Goal: Communication & Community: Answer question/provide support

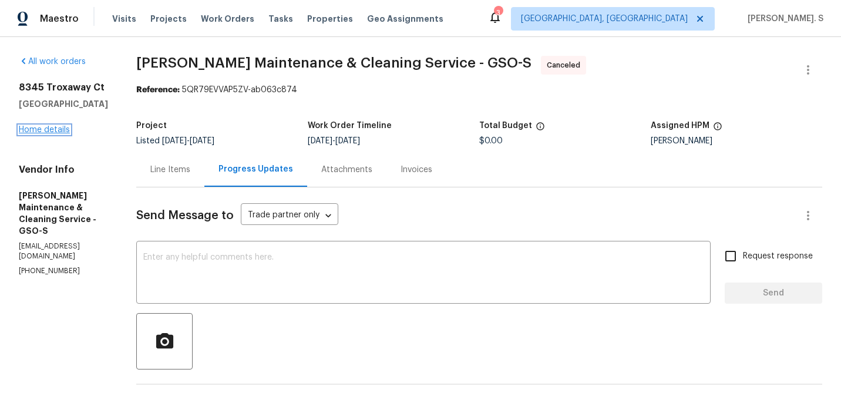
click at [43, 130] on link "Home details" at bounding box center [44, 130] width 51 height 8
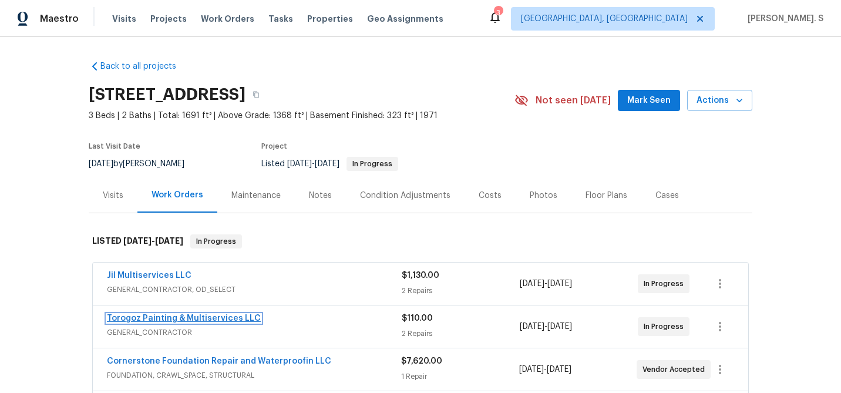
click at [115, 321] on link "Torogoz Painting & Multiservices LLC" at bounding box center [184, 318] width 154 height 8
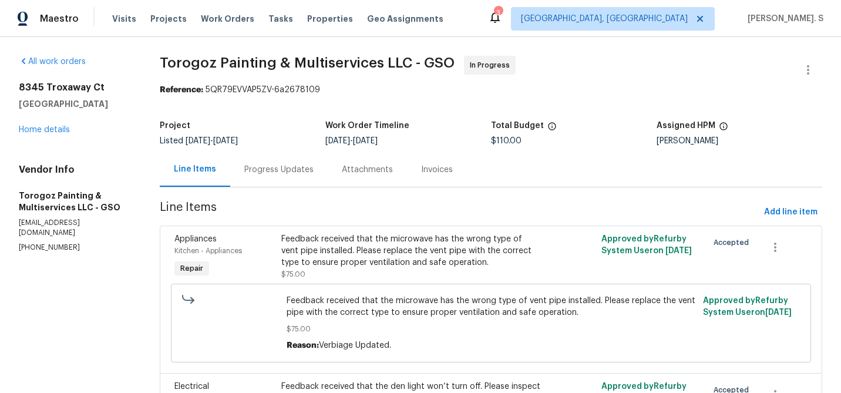
click at [277, 174] on div "Progress Updates" at bounding box center [278, 170] width 69 height 12
click at [216, 174] on div "Line Items" at bounding box center [195, 169] width 42 height 12
click at [277, 174] on div "Progress Updates" at bounding box center [278, 170] width 69 height 12
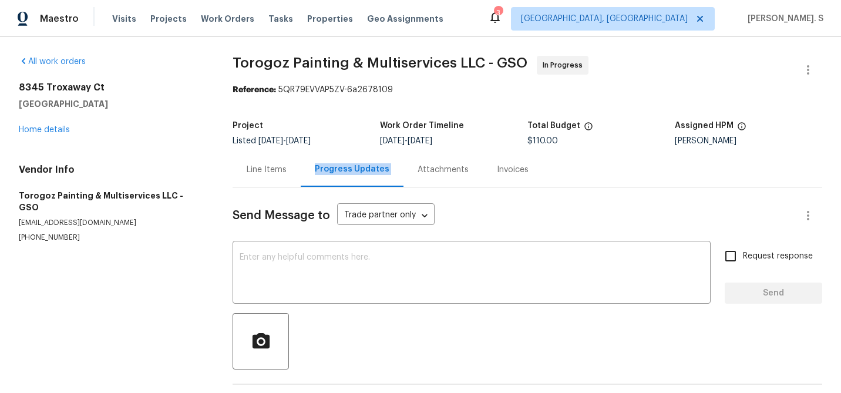
click at [277, 174] on div "Line Items" at bounding box center [267, 170] width 40 height 12
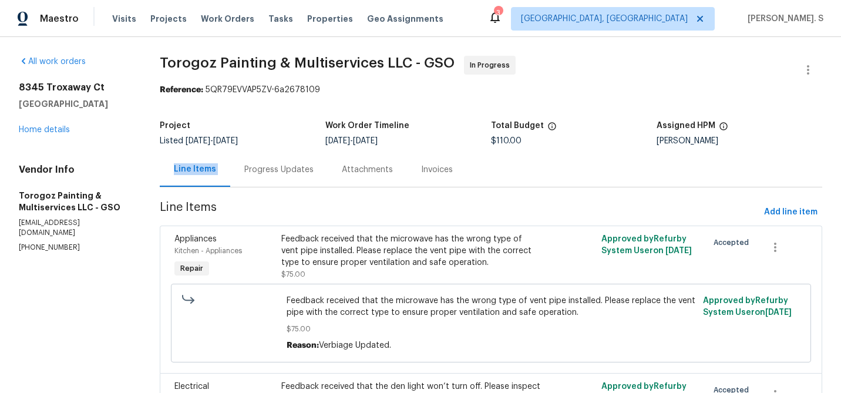
click at [291, 263] on div "Feedback received that the microwave has the wrong type of vent pipe installed.…" at bounding box center [411, 250] width 260 height 35
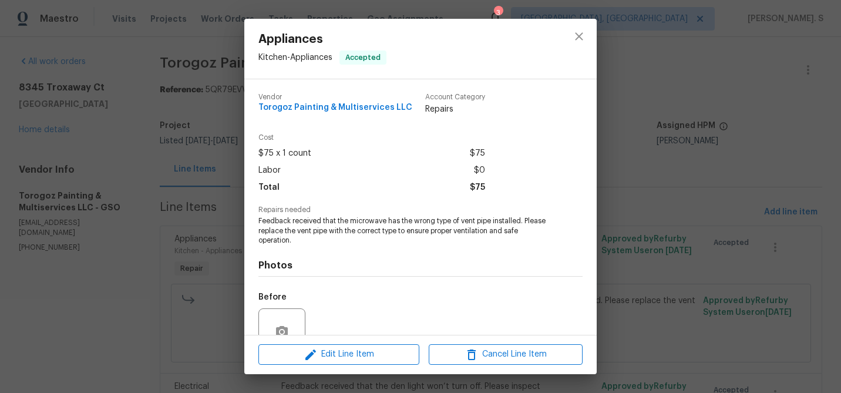
click at [189, 254] on div "Appliances Kitchen - Appliances Accepted Vendor Torogoz Painting & Multiservice…" at bounding box center [420, 196] width 841 height 393
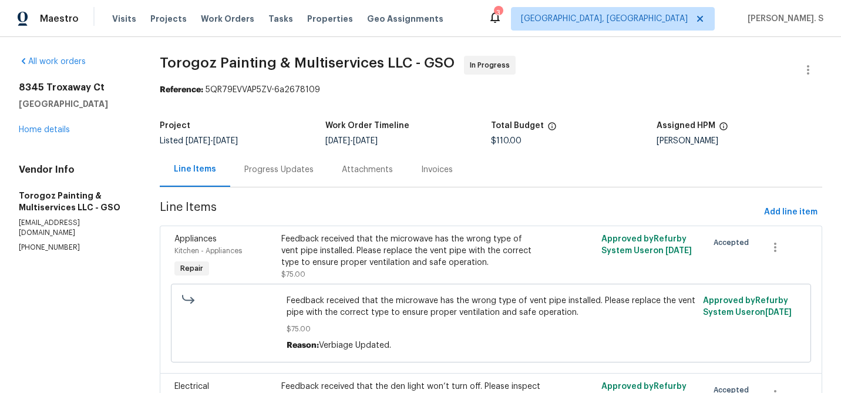
click at [254, 189] on section "Torogoz Painting & Multiservices LLC - GSO In Progress Reference: 5QR79EVVAP5ZV…" at bounding box center [491, 295] width 663 height 479
click at [264, 173] on div "Progress Updates" at bounding box center [278, 170] width 69 height 12
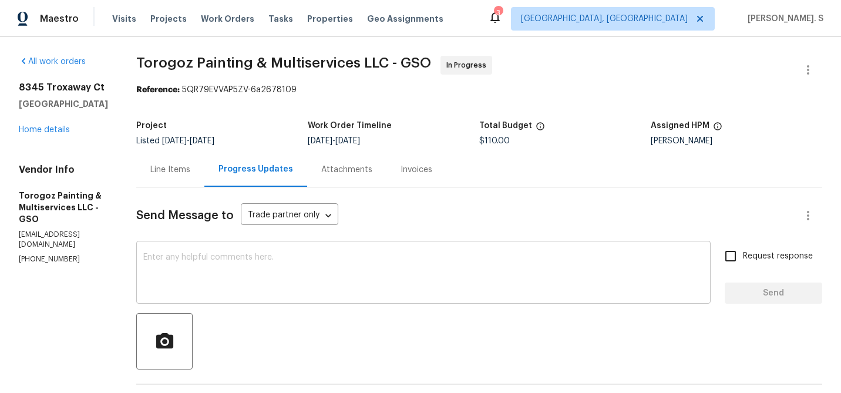
click at [270, 256] on textarea at bounding box center [423, 273] width 560 height 41
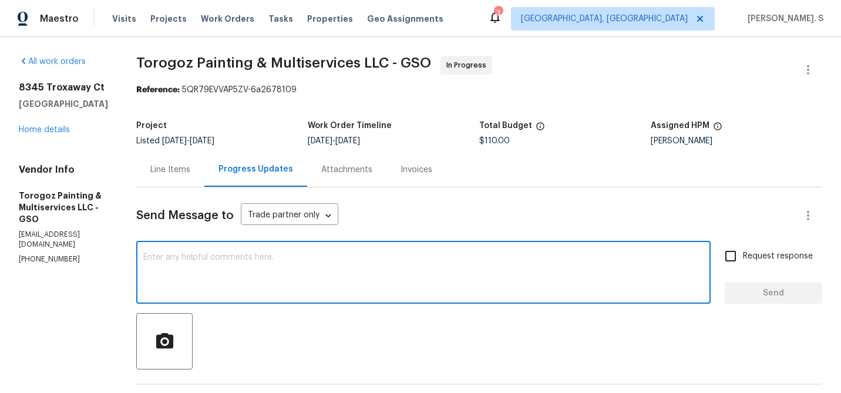
paste textarea "May we have an update on the progress of the work order?"
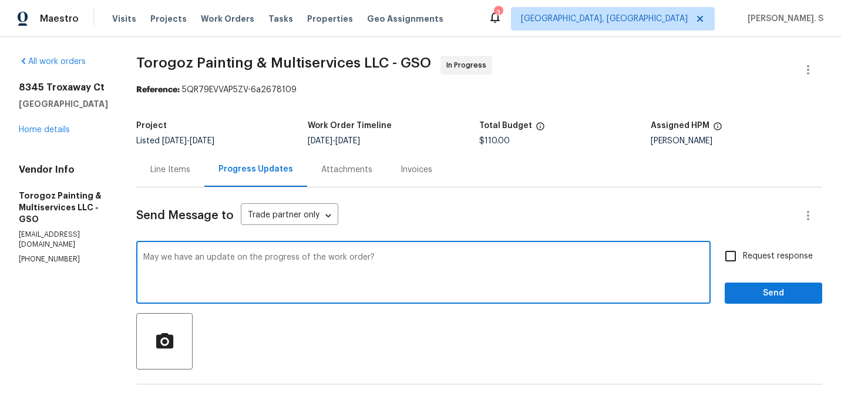
click at [270, 256] on textarea "May we have an update on the progress of the work order?" at bounding box center [423, 273] width 560 height 41
click at [420, 256] on textarea "May we have an update on the progress of the work order?" at bounding box center [423, 273] width 560 height 41
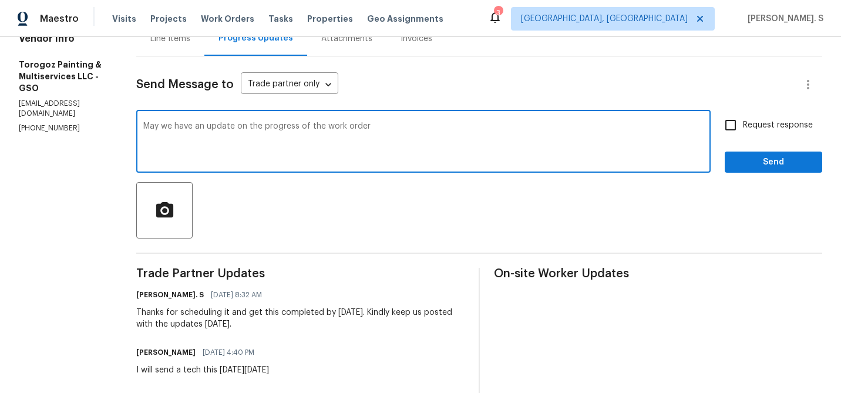
scroll to position [132, 0]
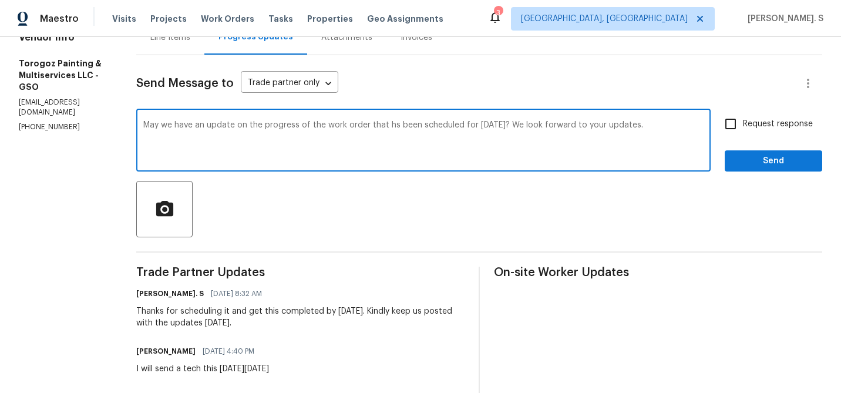
type textarea "May we have an update on the progress of the work order that hs been scheduled …"
click at [747, 118] on span "Request response" at bounding box center [778, 124] width 70 height 12
click at [743, 117] on input "Request response" at bounding box center [730, 124] width 25 height 25
checkbox input "true"
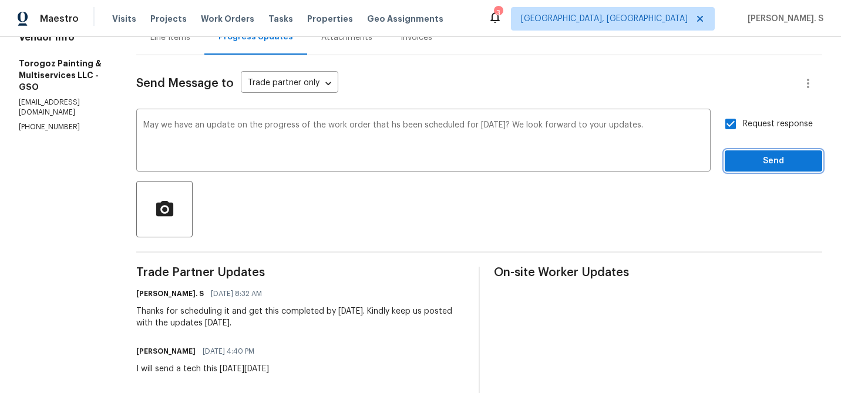
click at [744, 154] on span "Send" at bounding box center [773, 161] width 79 height 15
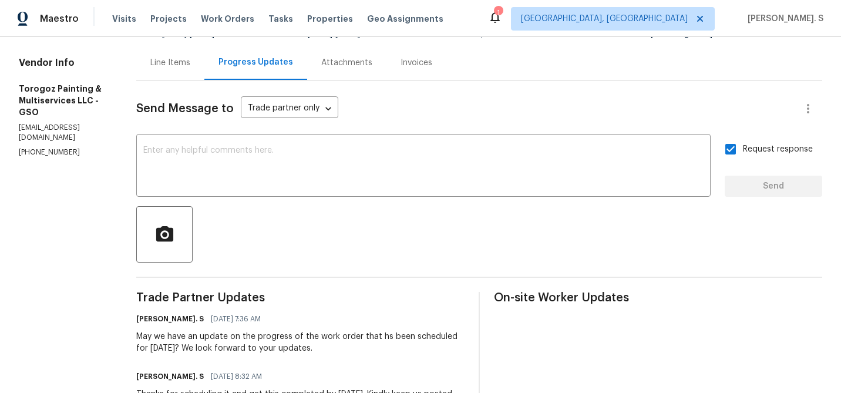
scroll to position [110, 0]
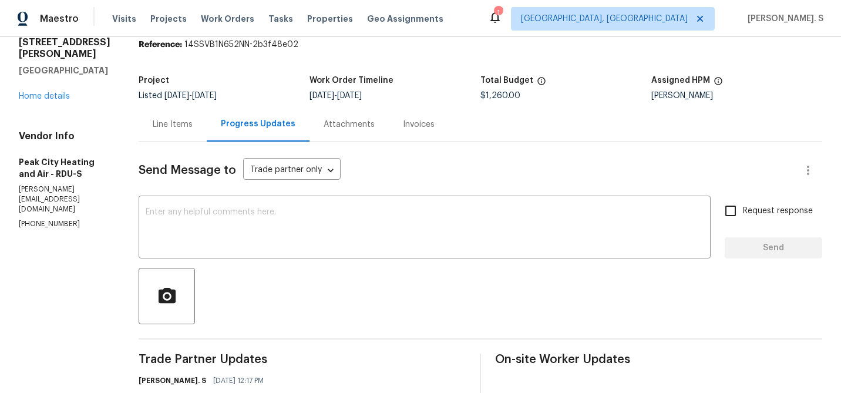
scroll to position [49, 0]
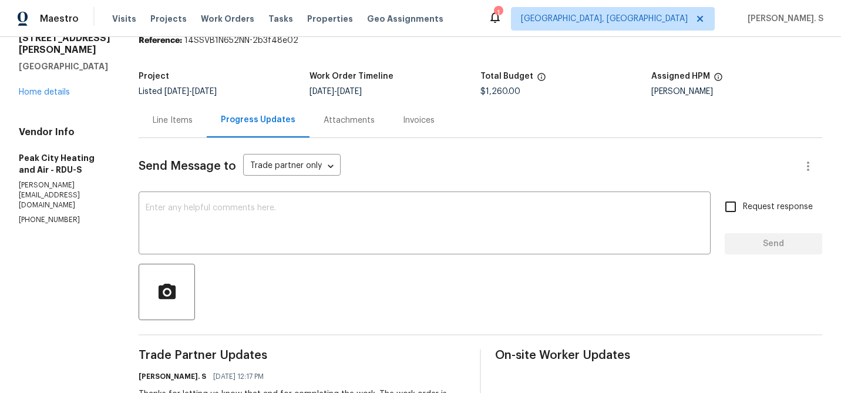
click at [55, 97] on div "1007 Vass Rd Spring Lake, NC 28390 Home details" at bounding box center [65, 65] width 92 height 66
click at [55, 91] on link "Home details" at bounding box center [44, 92] width 51 height 8
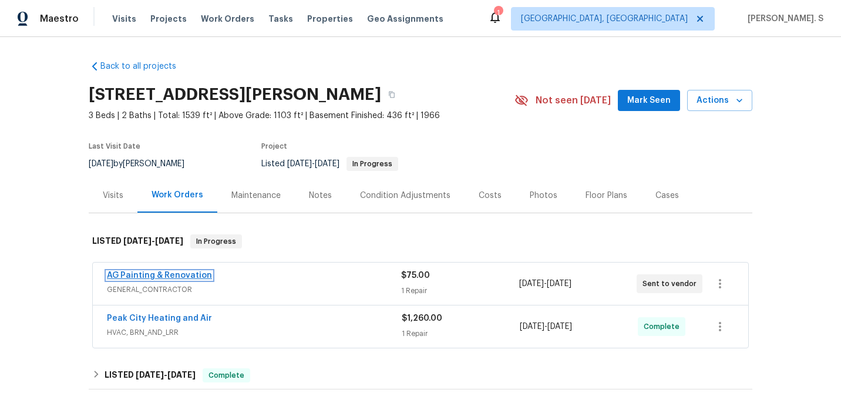
click at [147, 277] on link "AG Painting & Renovation" at bounding box center [159, 275] width 105 height 8
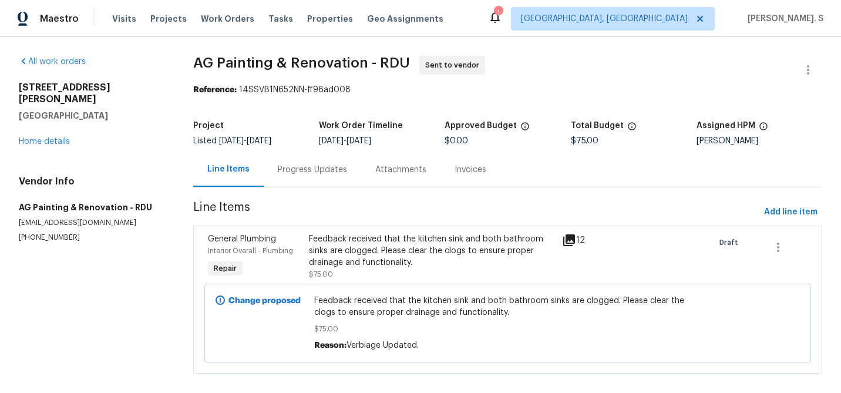
click at [313, 160] on div "Progress Updates" at bounding box center [313, 169] width 98 height 35
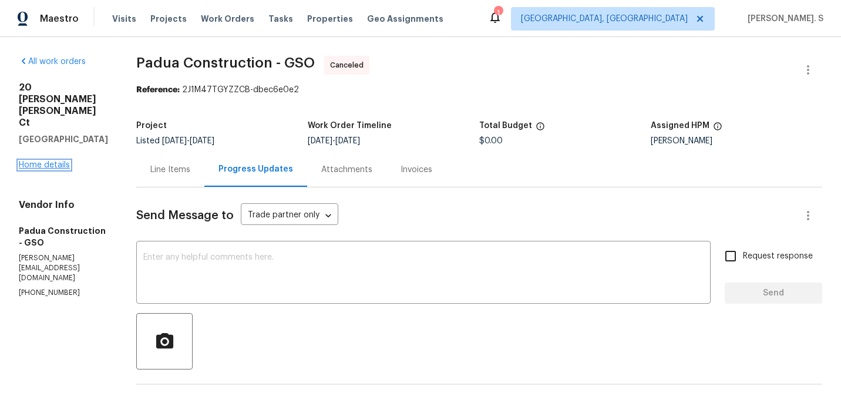
click at [31, 161] on link "Home details" at bounding box center [44, 165] width 51 height 8
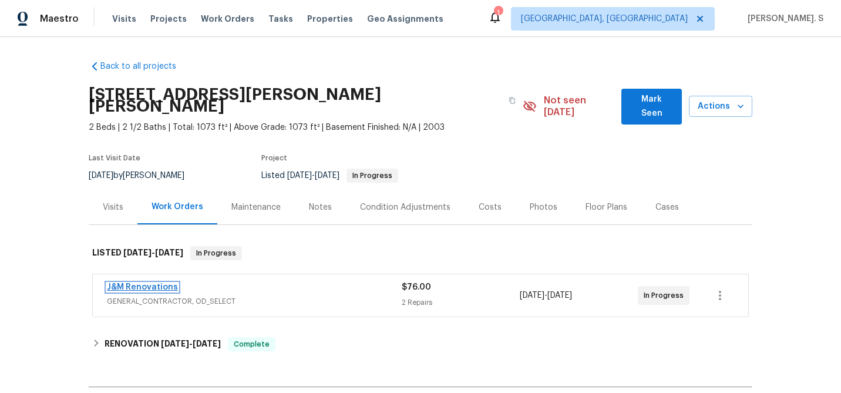
click at [125, 283] on link "J&M Renovations" at bounding box center [142, 287] width 71 height 8
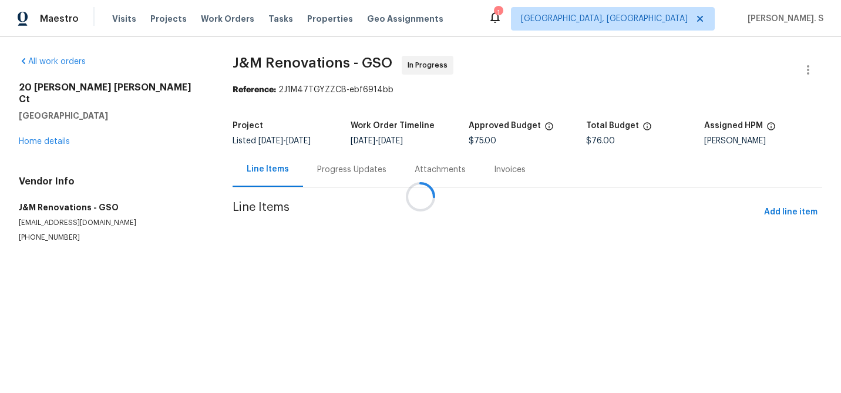
click at [309, 161] on div "Progress Updates" at bounding box center [352, 169] width 98 height 35
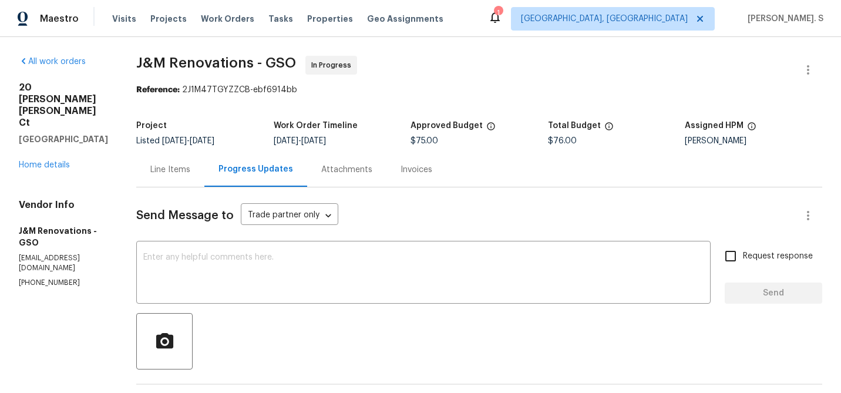
click at [309, 161] on div "Attachments" at bounding box center [346, 169] width 79 height 35
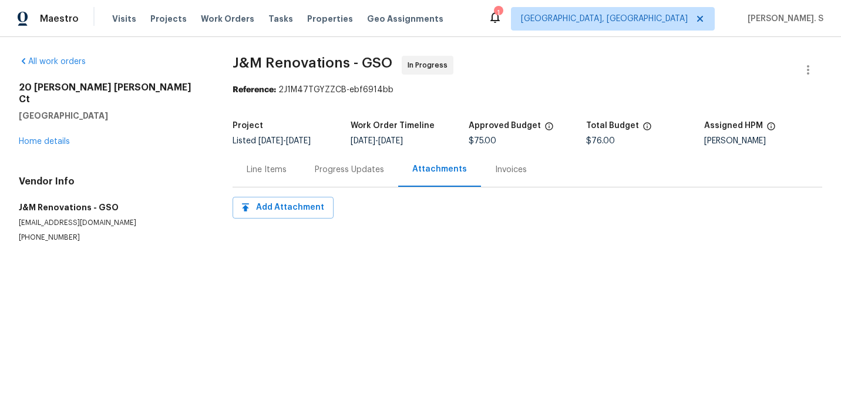
click at [329, 157] on div "Progress Updates" at bounding box center [350, 169] width 98 height 35
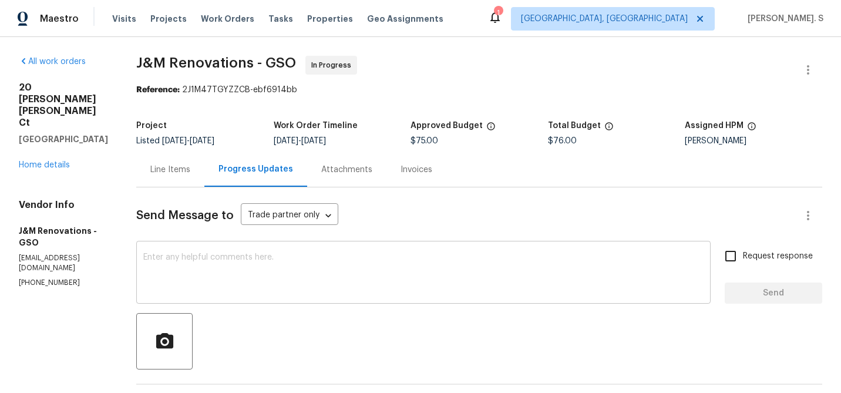
click at [194, 249] on div "x ​" at bounding box center [423, 274] width 574 height 60
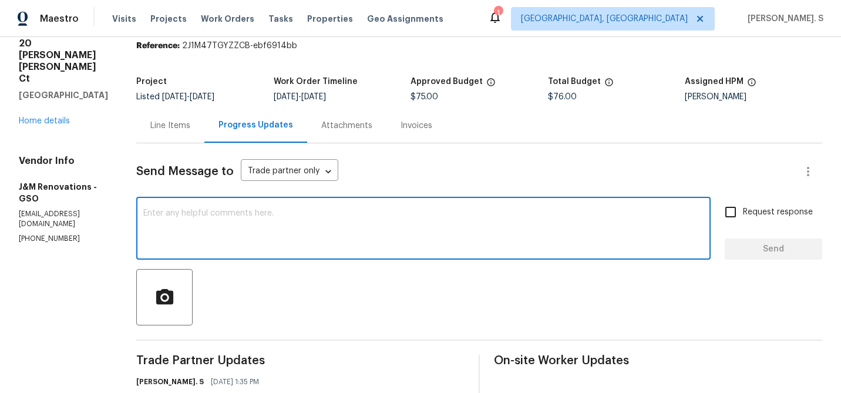
scroll to position [60, 0]
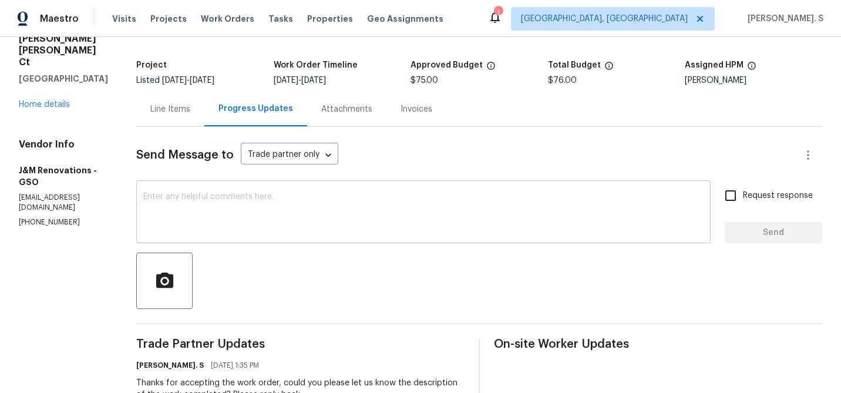
click at [251, 209] on textarea at bounding box center [423, 213] width 560 height 41
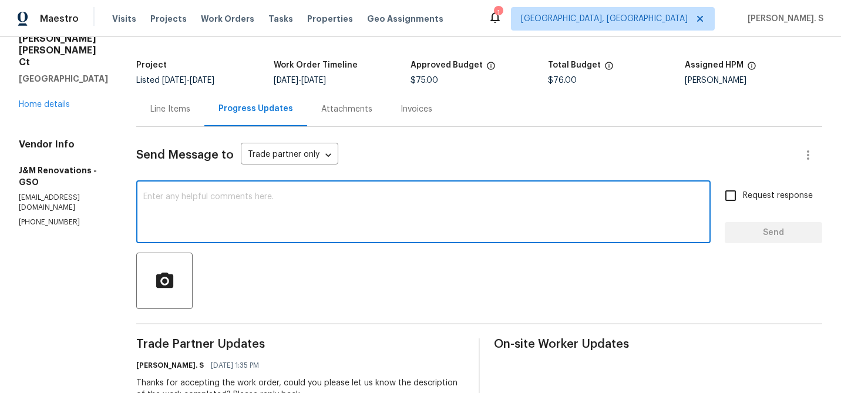
click at [251, 209] on textarea at bounding box center [423, 213] width 560 height 41
paste textarea "May we have an update on the progress of the work order?"
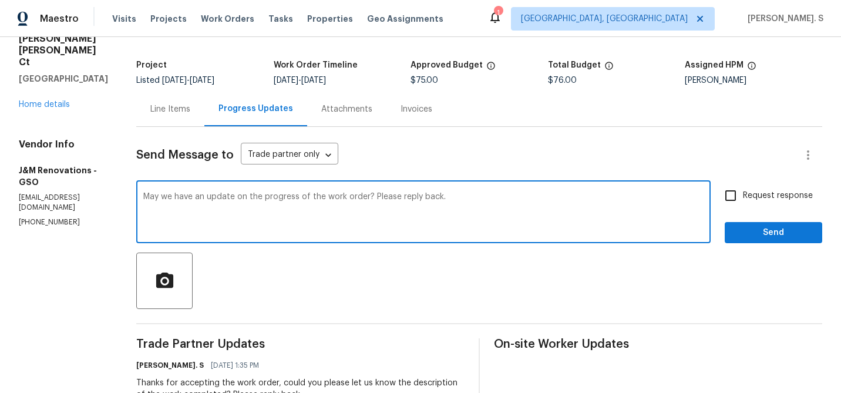
type textarea "May we have an update on the progress of the work order? Please reply back."
click at [779, 210] on div "Request response Send" at bounding box center [774, 213] width 98 height 60
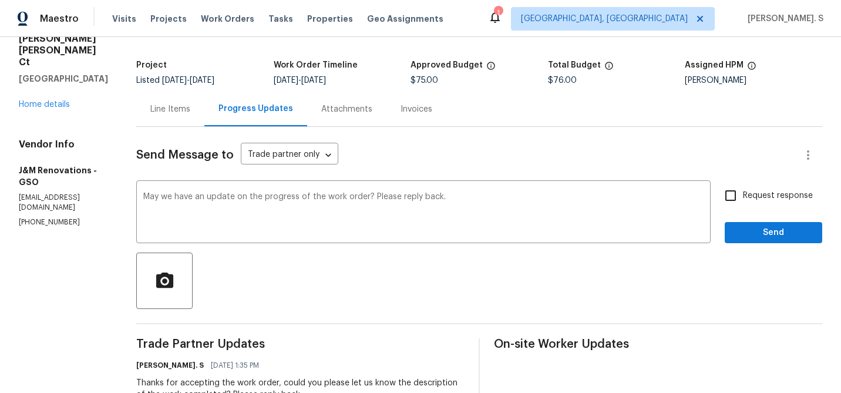
click at [779, 210] on div "Request response Send" at bounding box center [774, 213] width 98 height 60
click at [779, 206] on label "Request response" at bounding box center [765, 195] width 95 height 25
click at [743, 206] on input "Request response" at bounding box center [730, 195] width 25 height 25
checkbox input "true"
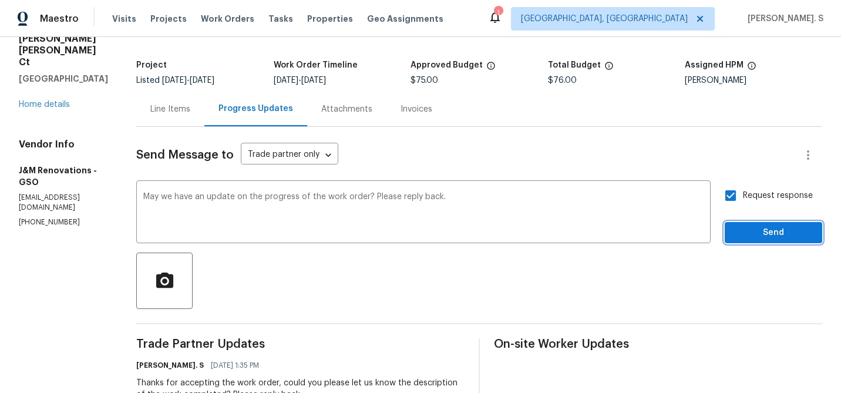
click at [766, 233] on span "Send" at bounding box center [773, 233] width 79 height 15
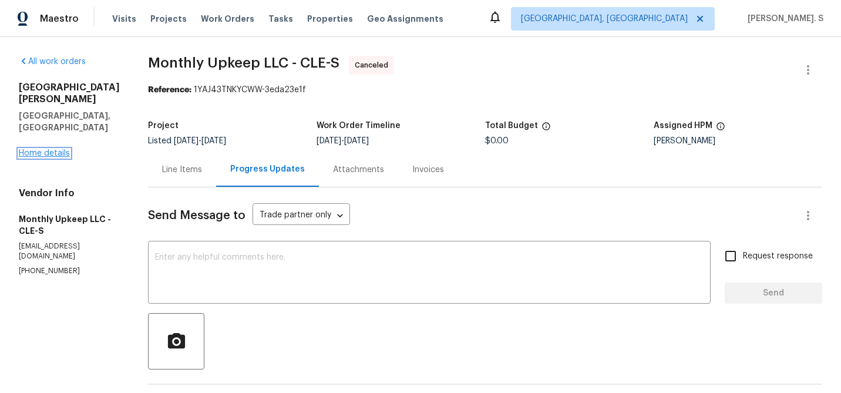
click at [62, 149] on link "Home details" at bounding box center [44, 153] width 51 height 8
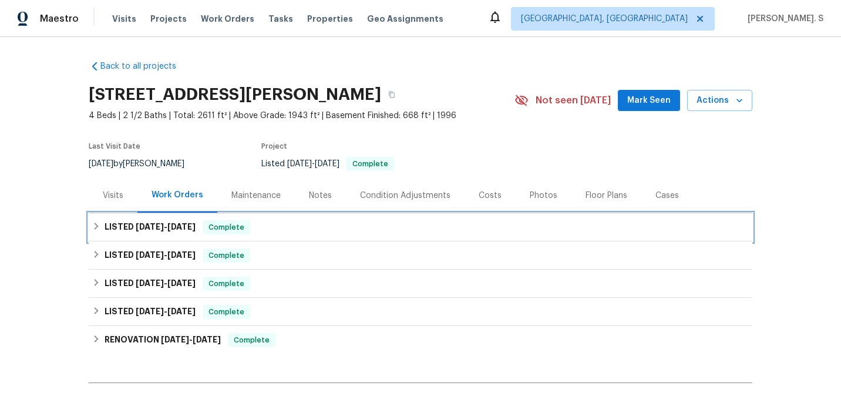
click at [358, 233] on div "LISTED [DATE] - [DATE] Complete" at bounding box center [420, 227] width 657 height 14
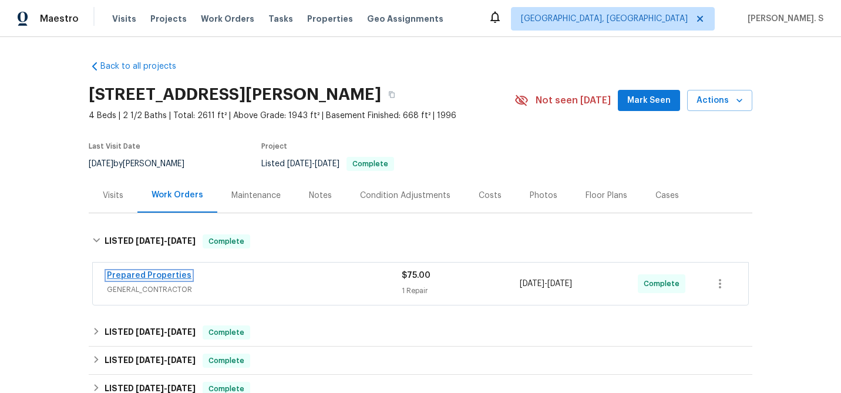
click at [180, 276] on link "Prepared Properties" at bounding box center [149, 275] width 85 height 8
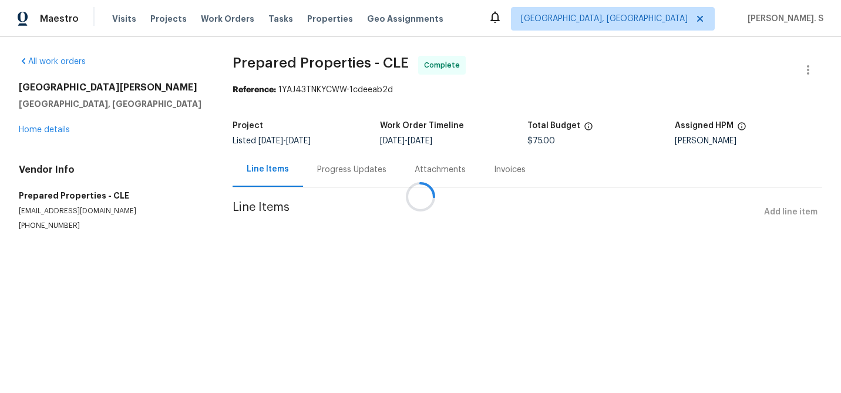
click at [379, 187] on div "Line Items Progress Updates Attachments Invoices" at bounding box center [528, 169] width 590 height 35
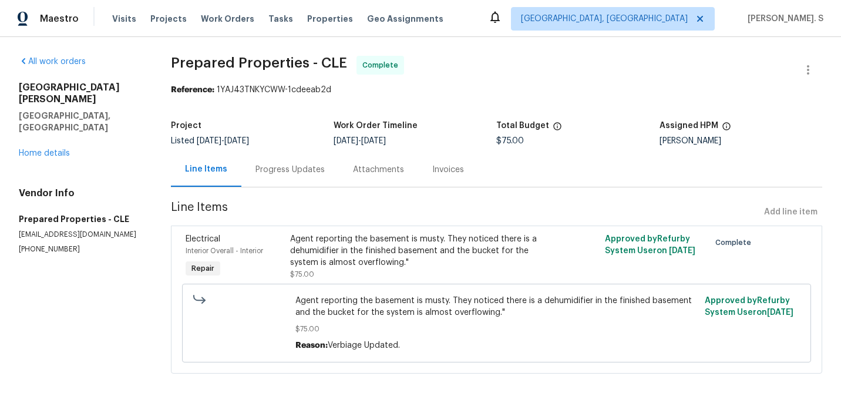
click at [379, 187] on div "Line Items Progress Updates Attachments Invoices" at bounding box center [496, 169] width 651 height 35
click at [317, 175] on div "Progress Updates" at bounding box center [289, 170] width 69 height 12
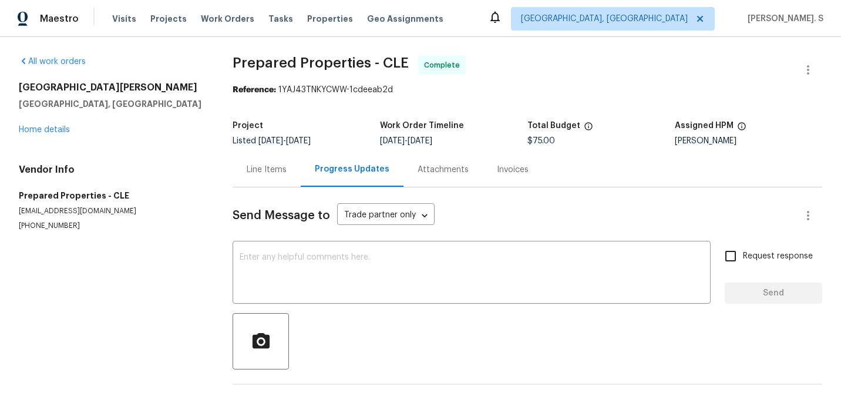
click at [337, 240] on div "Send Message to Trade partner only Trade partner only ​ x ​ Request response Se…" at bounding box center [528, 303] width 590 height 233
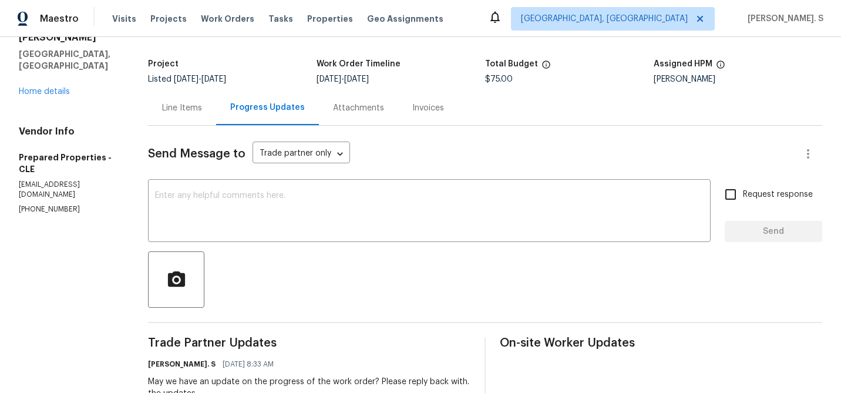
scroll to position [152, 0]
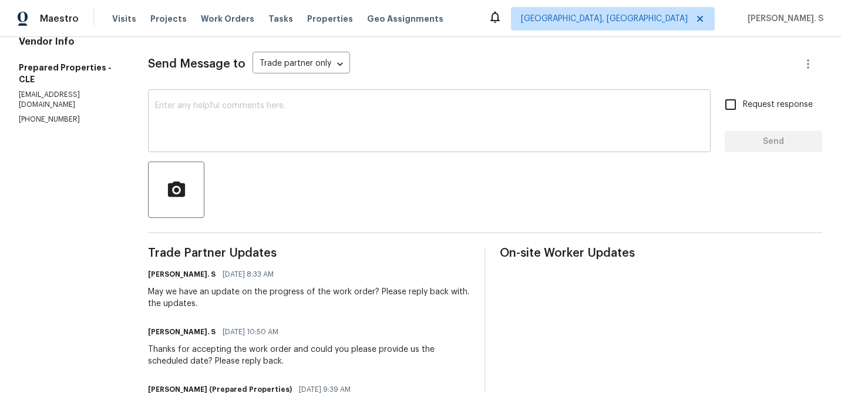
click at [314, 144] on div "x ​" at bounding box center [429, 122] width 563 height 60
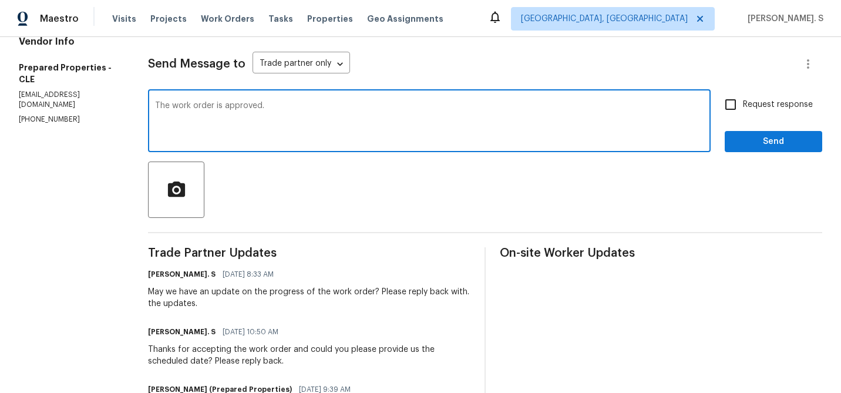
type textarea "The work order is approved."
click at [757, 113] on label "Request response" at bounding box center [765, 104] width 95 height 25
click at [743, 113] on input "Request response" at bounding box center [730, 104] width 25 height 25
checkbox input "true"
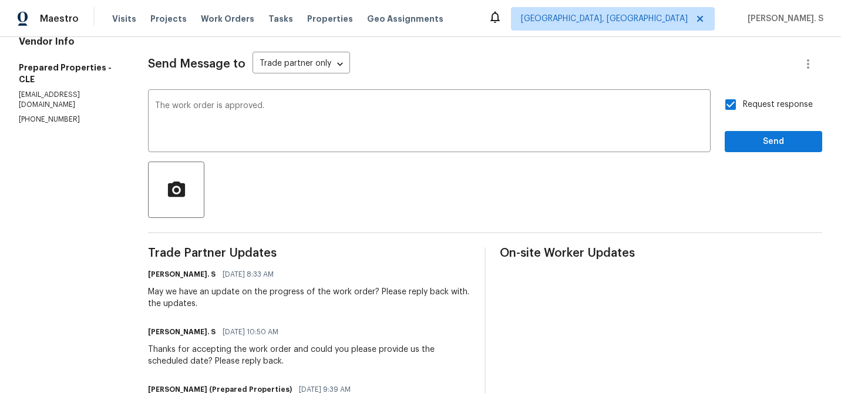
click at [745, 159] on div "Send Message to Trade partner only Trade partner only ​ The work order is appro…" at bounding box center [485, 324] width 674 height 577
click at [759, 146] on span "Send" at bounding box center [773, 142] width 79 height 15
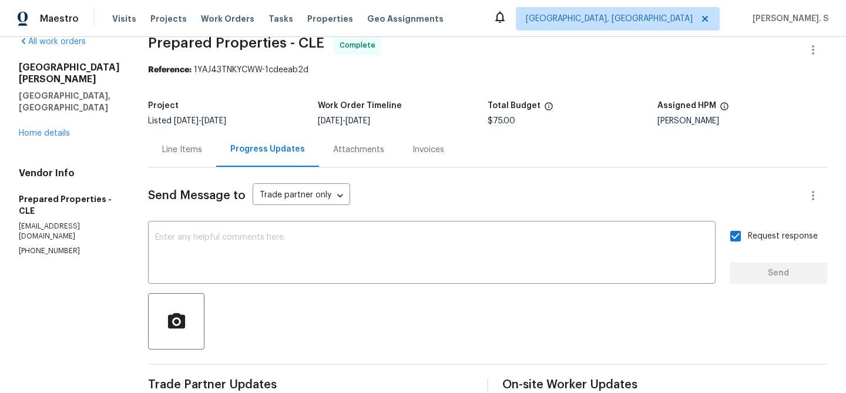
scroll to position [0, 0]
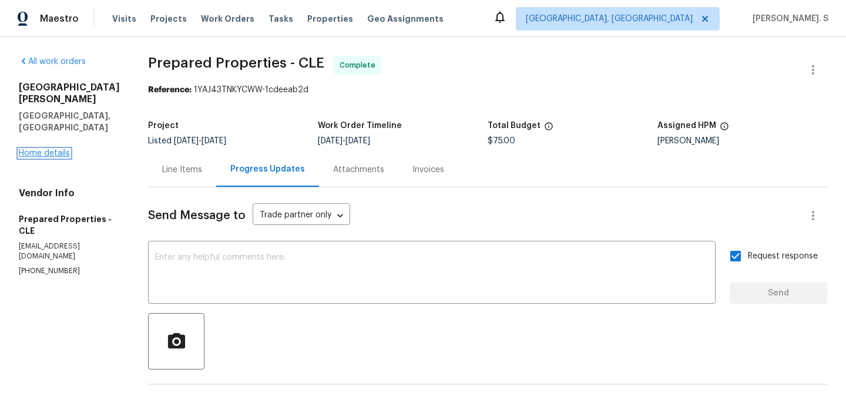
click at [54, 149] on link "Home details" at bounding box center [44, 153] width 51 height 8
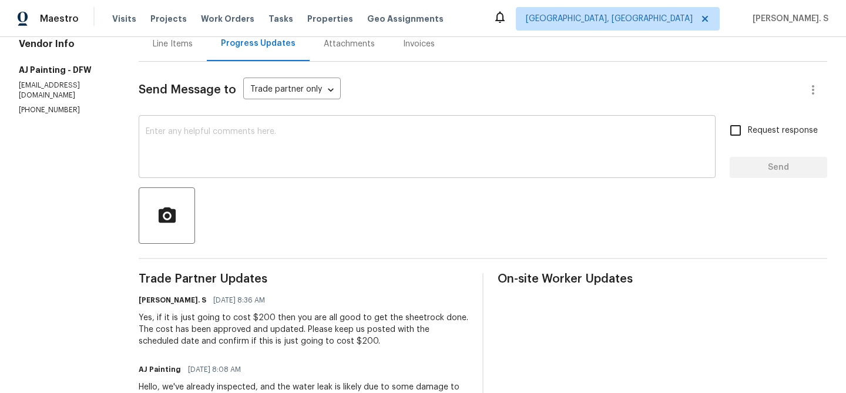
scroll to position [129, 0]
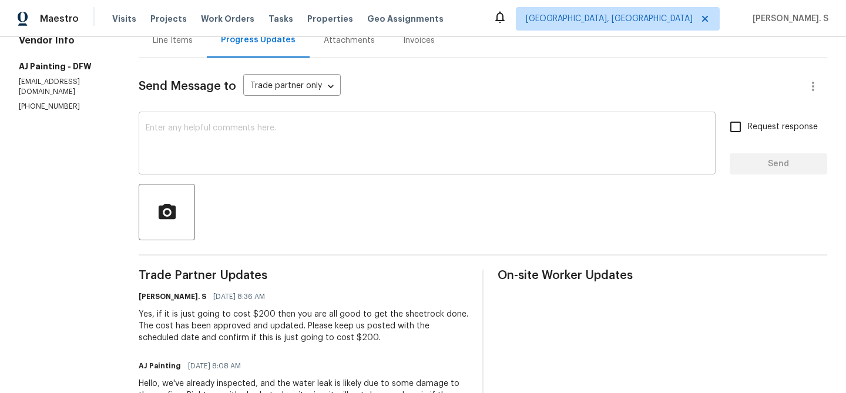
click at [298, 143] on textarea at bounding box center [427, 144] width 563 height 41
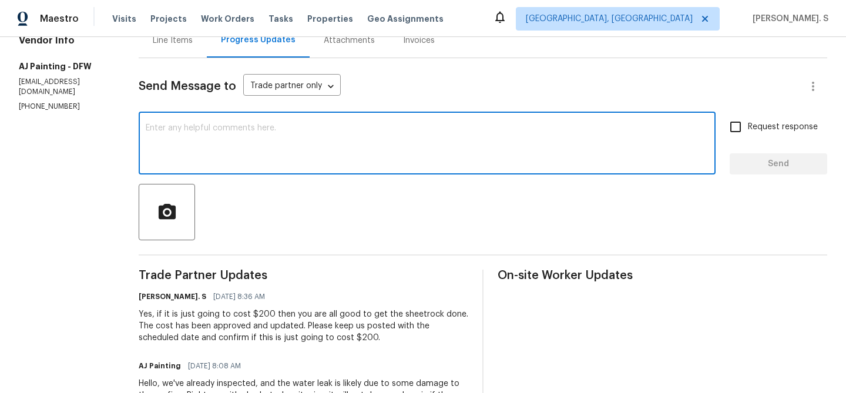
click at [304, 157] on textarea at bounding box center [427, 144] width 563 height 41
paste textarea "May we have an update on the progress of the work order?"
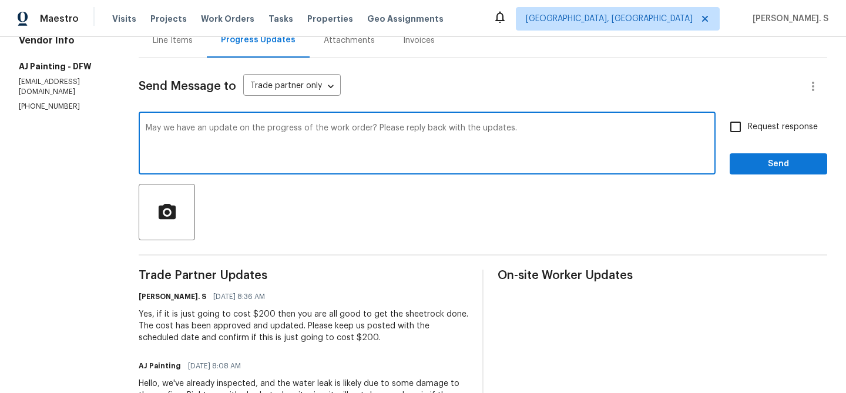
type textarea "May we have an update on the progress of the work order? Please reply back with…"
click at [769, 129] on span "Request response" at bounding box center [783, 127] width 70 height 12
click at [748, 129] on input "Request response" at bounding box center [735, 127] width 25 height 25
checkbox input "true"
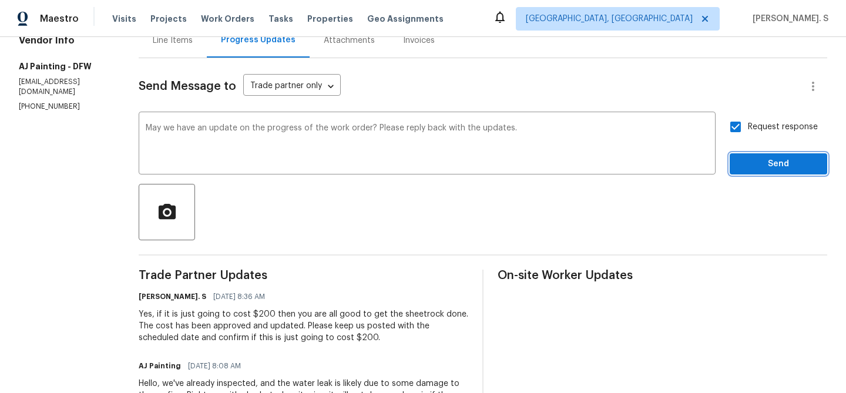
click at [757, 164] on span "Send" at bounding box center [778, 164] width 79 height 15
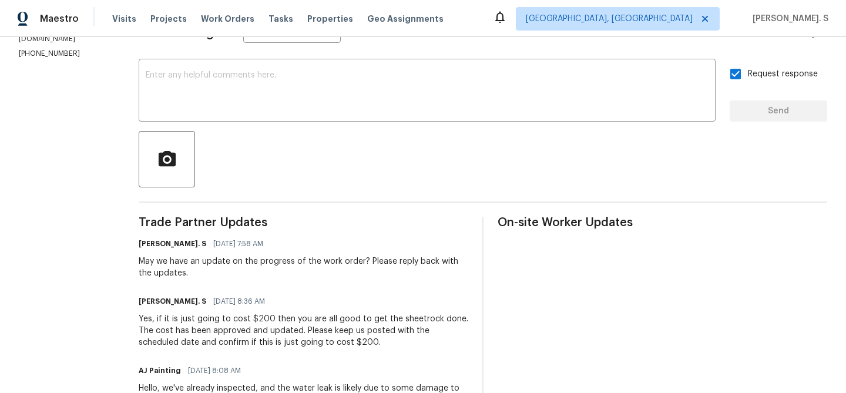
scroll to position [193, 0]
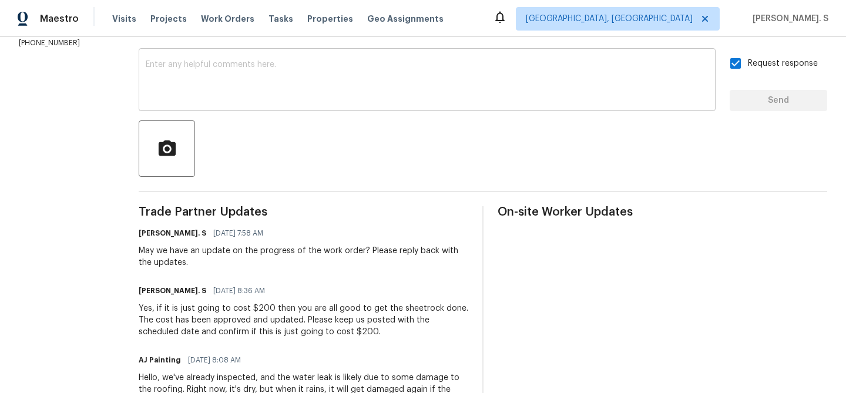
click at [234, 82] on textarea at bounding box center [427, 80] width 563 height 41
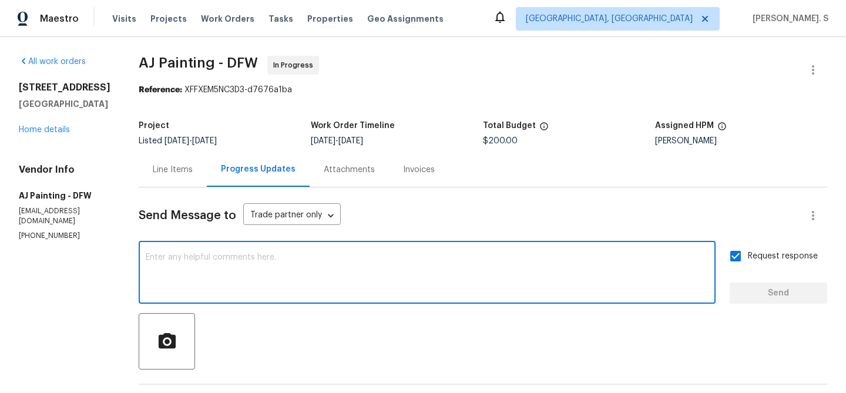
scroll to position [198, 0]
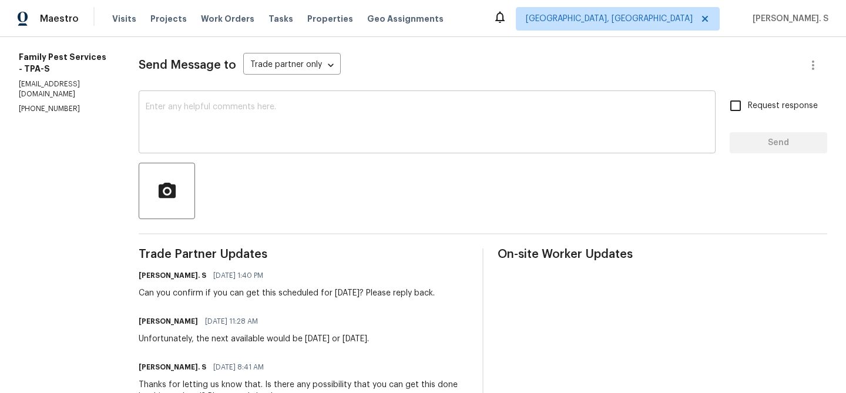
scroll to position [161, 0]
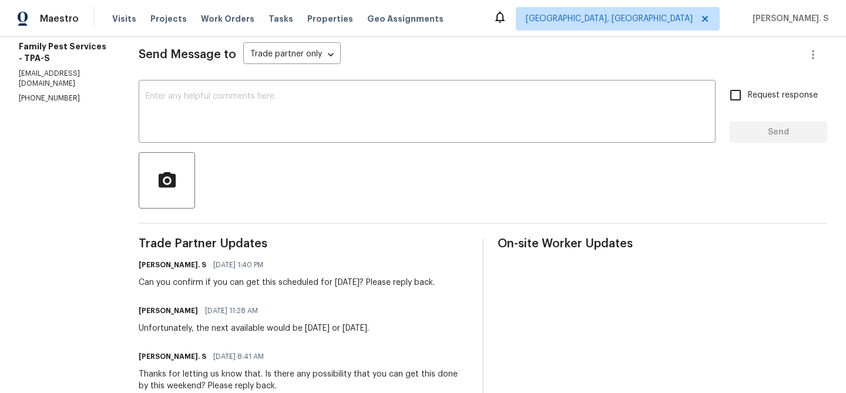
click at [274, 278] on div "Can you confirm if you can get this scheduled for Monday? Please reply back." at bounding box center [287, 283] width 296 height 12
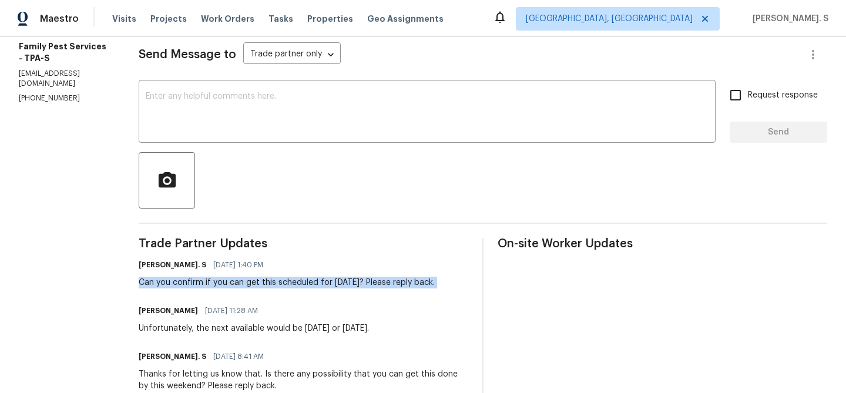
click at [274, 278] on div "Can you confirm if you can get this scheduled for Monday? Please reply back." at bounding box center [287, 283] width 296 height 12
copy div "Can you confirm if you can get this scheduled for Monday? Please reply back."
click at [276, 99] on textarea at bounding box center [427, 112] width 563 height 41
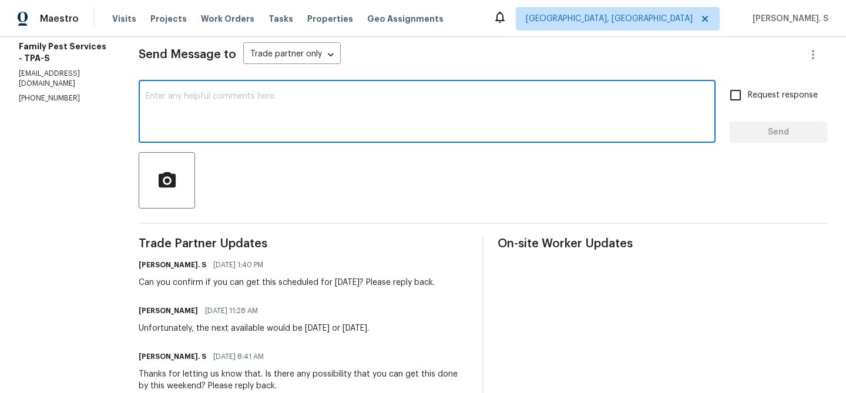
paste textarea "Can you confirm if you can get this scheduled for Monday? Please reply back."
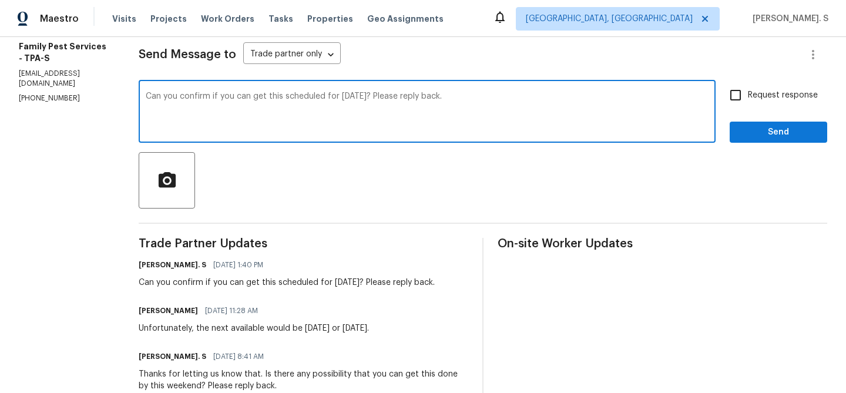
type textarea "Can you confirm if you can get this scheduled for Monday? Please reply back."
click at [779, 100] on span "Request response" at bounding box center [783, 95] width 70 height 12
click at [748, 100] on input "Request response" at bounding box center [735, 95] width 25 height 25
checkbox input "true"
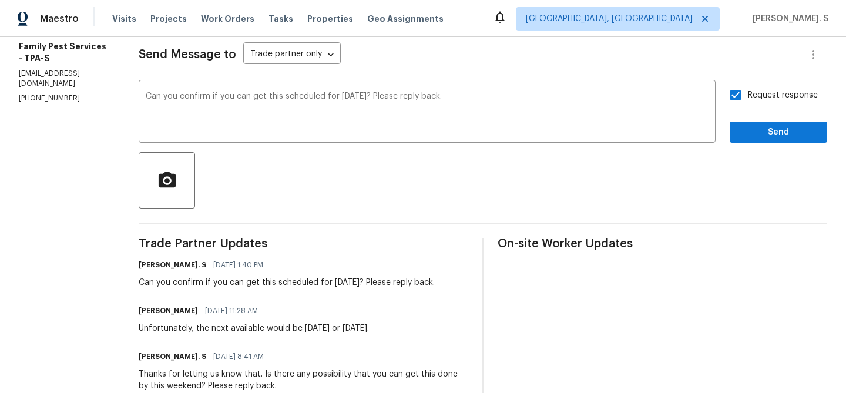
click at [742, 145] on div "Send Message to Trade partner only Trade partner only ​ Can you confirm if you …" at bounding box center [483, 366] width 688 height 680
click at [770, 120] on div "Request response Send" at bounding box center [778, 113] width 98 height 60
click at [744, 133] on span "Send" at bounding box center [778, 132] width 79 height 15
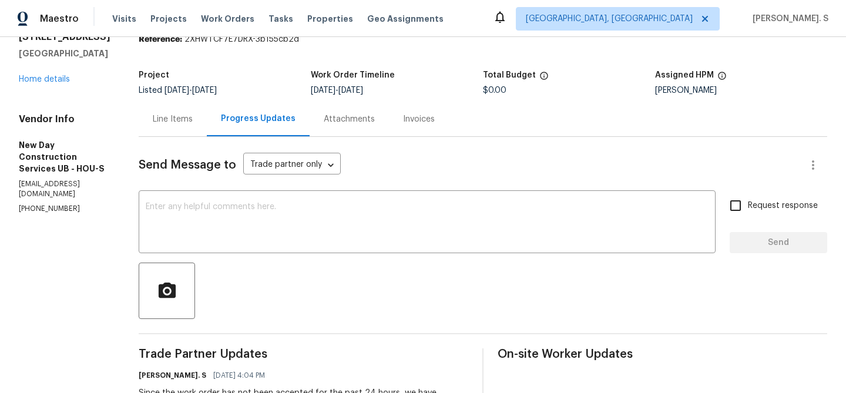
scroll to position [25, 0]
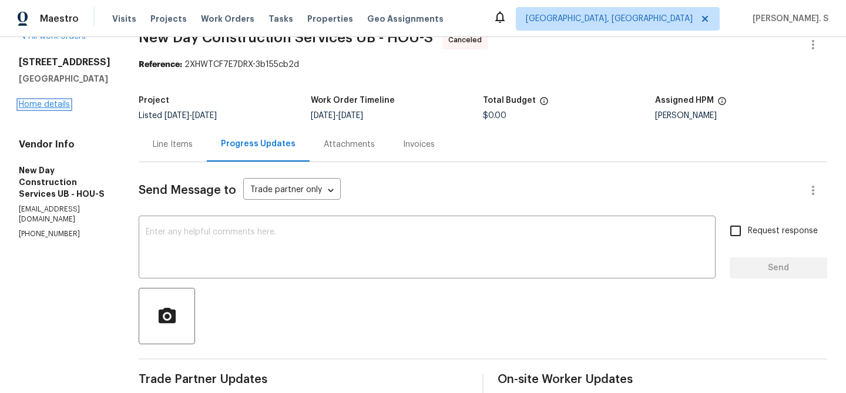
click at [36, 107] on link "Home details" at bounding box center [44, 104] width 51 height 8
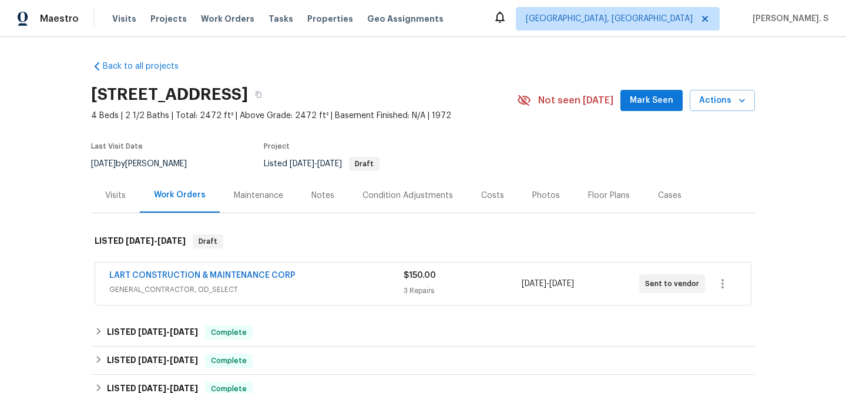
scroll to position [61, 0]
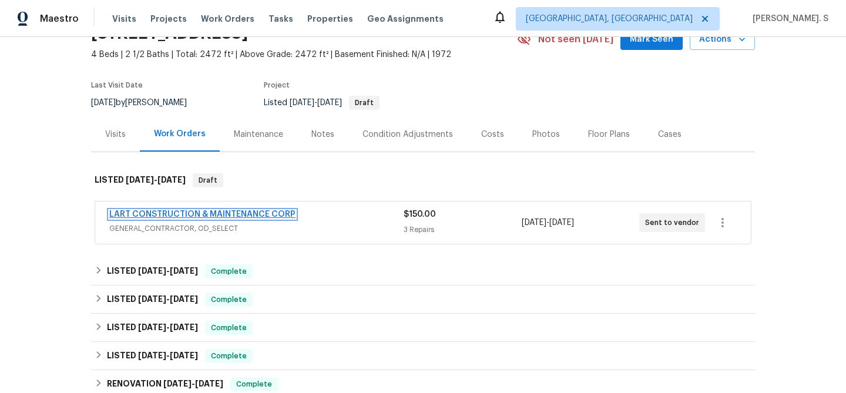
click at [243, 214] on link "LART CONSTRUCTION & MAINTENANCE CORP" at bounding box center [202, 214] width 186 height 8
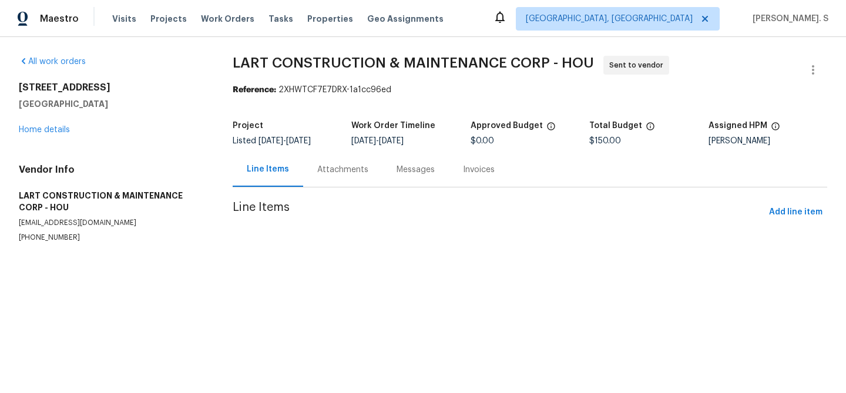
click at [348, 143] on div "Listed 9/29/2025 - 10/2/2025" at bounding box center [292, 141] width 119 height 8
click at [331, 173] on div "Progress Updates" at bounding box center [351, 170] width 69 height 12
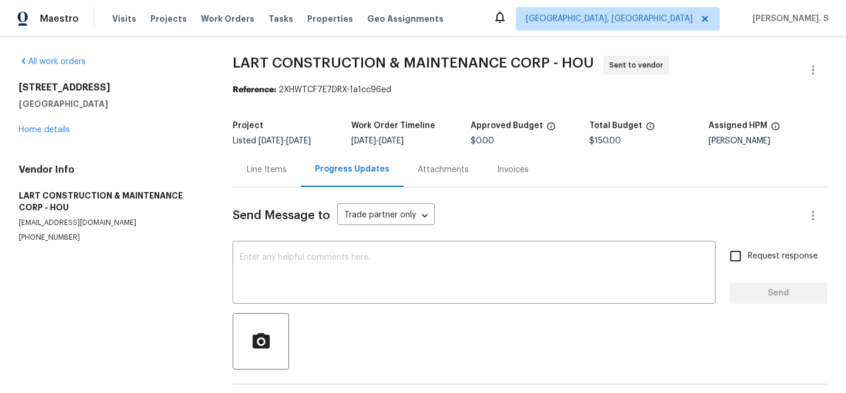
click at [331, 173] on div "Progress Updates" at bounding box center [352, 169] width 75 height 12
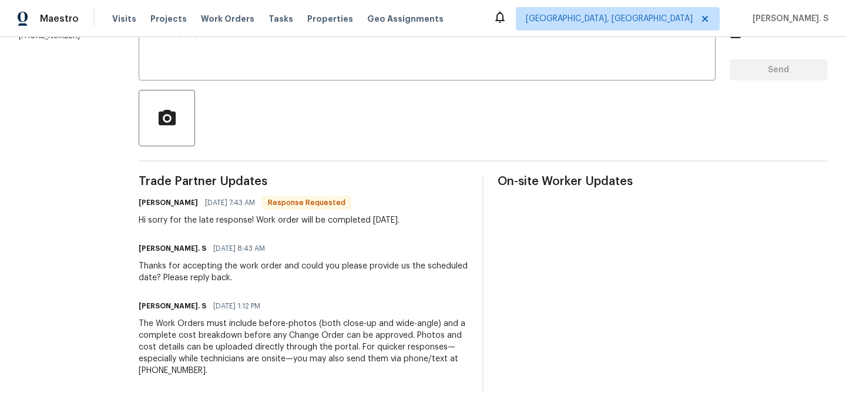
scroll to position [144, 0]
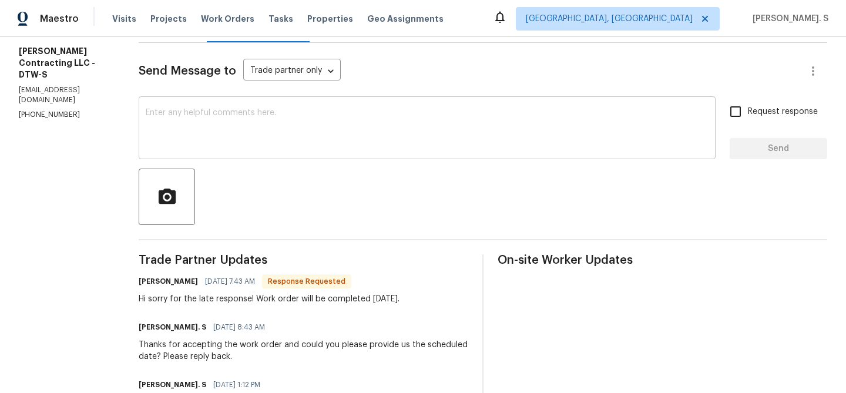
click at [283, 129] on textarea at bounding box center [427, 129] width 563 height 41
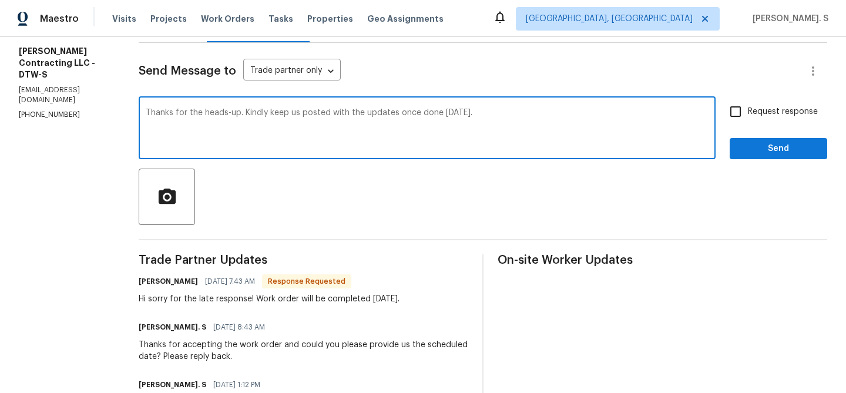
type textarea "Thanks for the heads-up. Kindly keep us posted with the updates once done today."
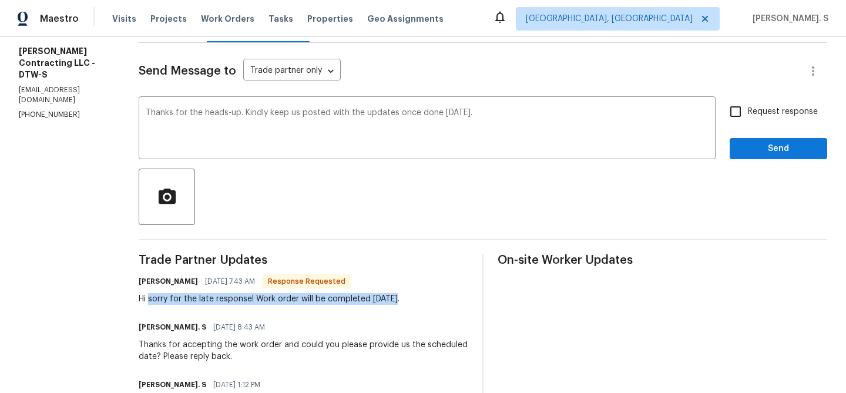
drag, startPoint x: 167, startPoint y: 297, endPoint x: 451, endPoint y: 304, distance: 283.8
click at [451, 304] on div "Tony Longoria 10/01/2025 7:43 AM Response Requested Hi sorry for the late respo…" at bounding box center [304, 289] width 330 height 32
copy div "sorry for the late response! Work order will be completed today."
click at [738, 112] on input "Request response" at bounding box center [735, 111] width 25 height 25
checkbox input "true"
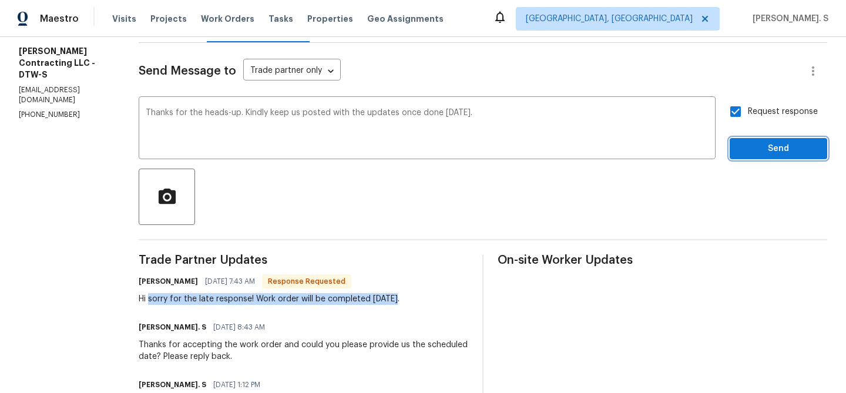
click at [748, 149] on span "Send" at bounding box center [778, 149] width 79 height 15
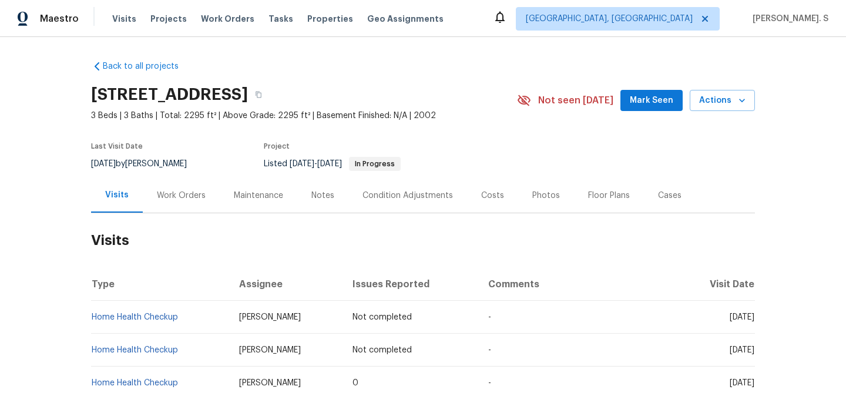
click at [179, 169] on div "[DATE] by [PERSON_NAME]" at bounding box center [146, 164] width 110 height 14
click at [173, 187] on div "Work Orders" at bounding box center [181, 195] width 77 height 35
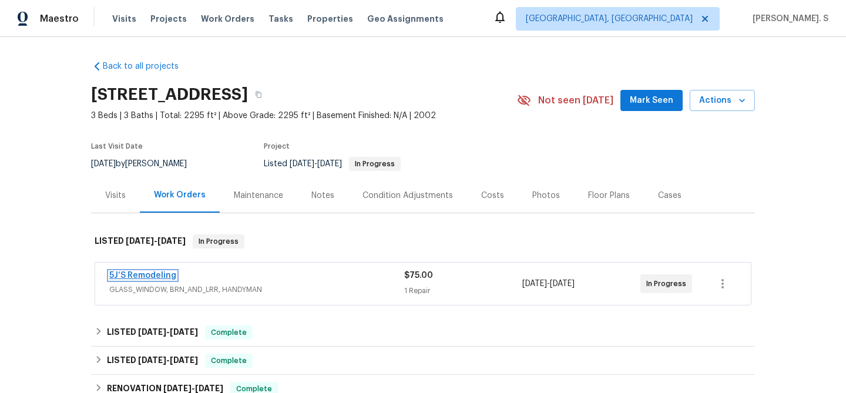
click at [160, 275] on link "5J’S Remodeling" at bounding box center [142, 275] width 67 height 8
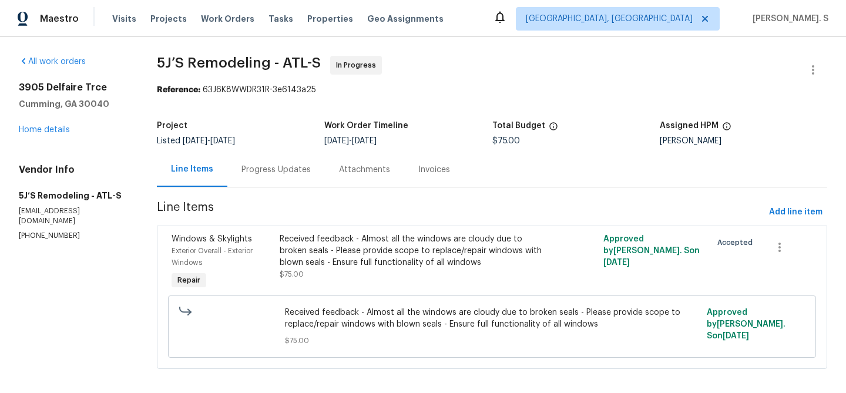
click at [253, 156] on div "Progress Updates" at bounding box center [276, 169] width 98 height 35
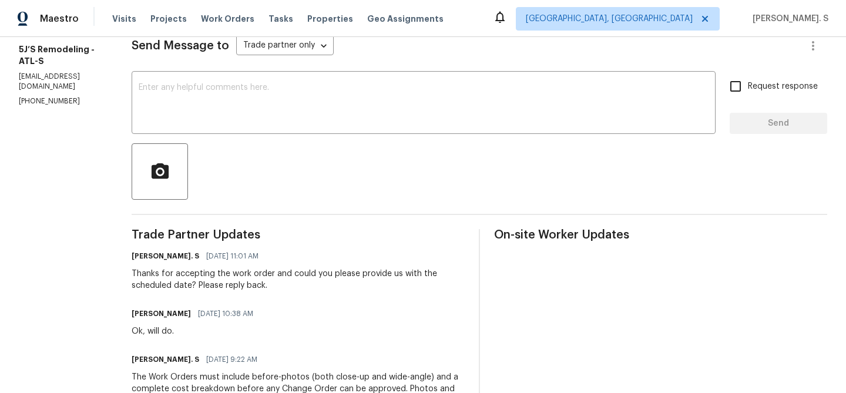
scroll to position [171, 0]
click at [213, 143] on div at bounding box center [479, 170] width 695 height 56
click at [243, 92] on textarea at bounding box center [424, 102] width 570 height 41
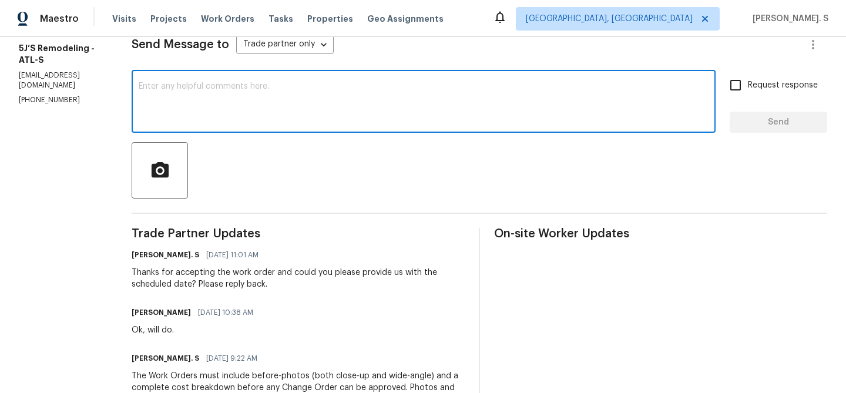
paste textarea "May we have an update on the progress of the work order?"
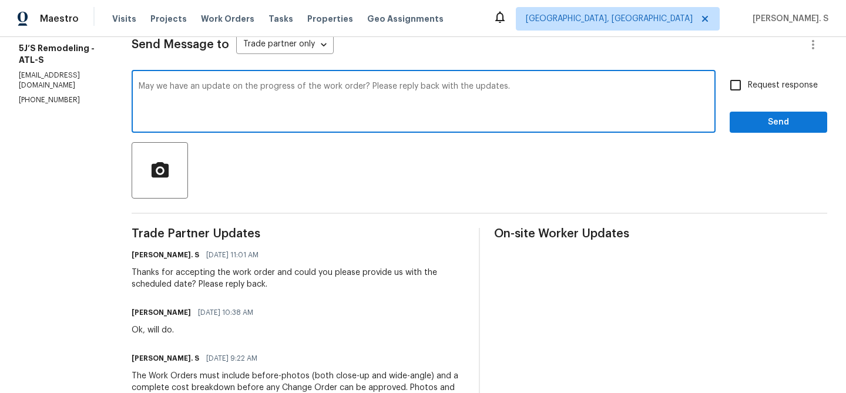
type textarea "May we have an update on the progress of the work order? Please reply back with…"
click at [735, 66] on div "Send Message to Trade partner only Trade partner only ​ May we have an update o…" at bounding box center [479, 269] width 695 height 507
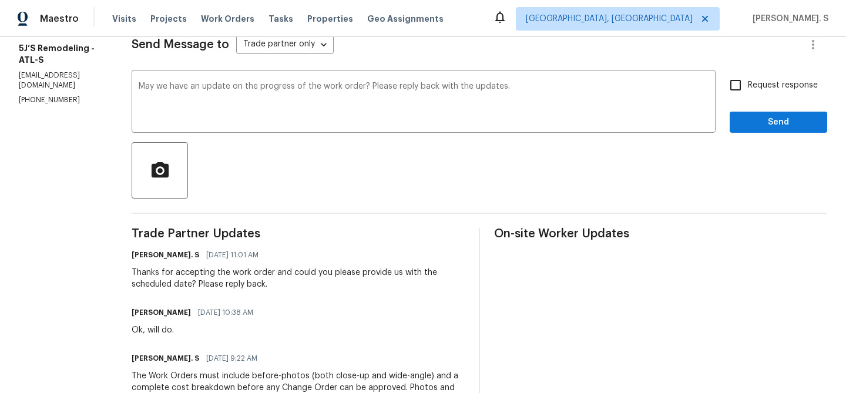
click at [741, 83] on input "Request response" at bounding box center [735, 85] width 25 height 25
checkbox input "true"
click at [762, 122] on span "Send" at bounding box center [778, 122] width 79 height 15
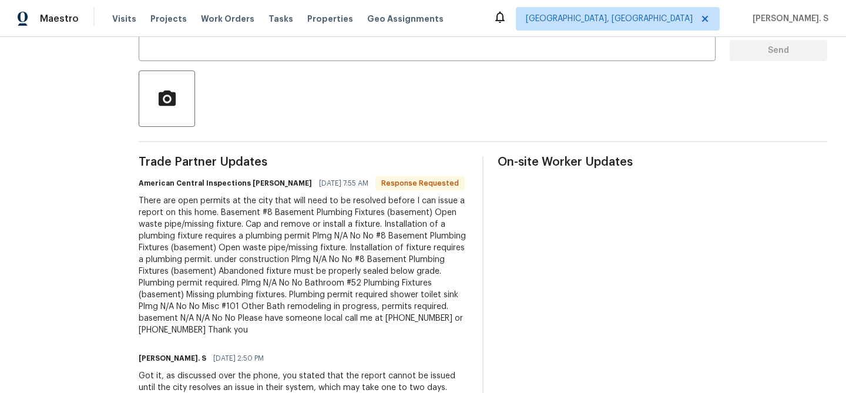
scroll to position [287, 0]
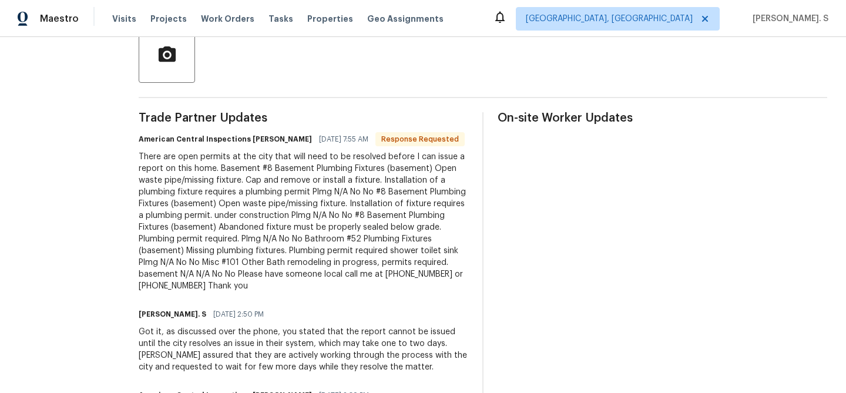
click at [219, 214] on div "There are open permits at the city that will need to be resolved before I can i…" at bounding box center [304, 221] width 330 height 141
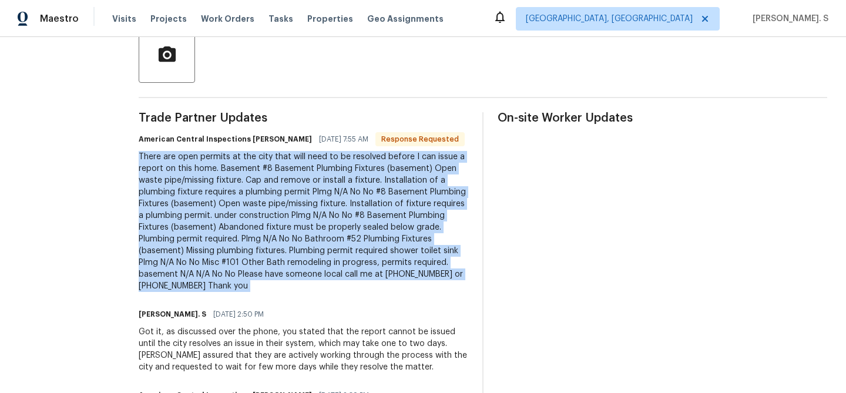
click at [219, 214] on div "There are open permits at the city that will need to be resolved before I can i…" at bounding box center [304, 221] width 330 height 141
copy div "There are open permits at the city that will need to be resolved before I can i…"
click at [397, 183] on div "There are open permits at the city that will need to be resolved before I can i…" at bounding box center [304, 221] width 330 height 141
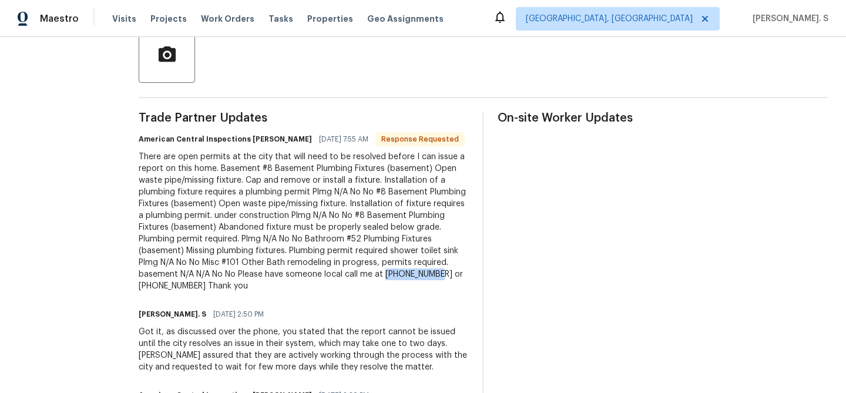
drag, startPoint x: 278, startPoint y: 274, endPoint x: 328, endPoint y: 271, distance: 49.4
click at [328, 271] on div "There are open permits at the city that will need to be resolved before I can i…" at bounding box center [304, 221] width 330 height 141
copy div "[PHONE_NUMBER]"
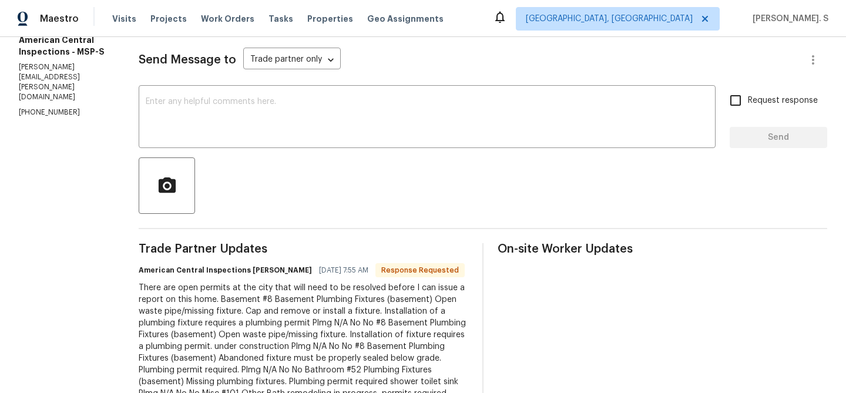
scroll to position [260, 0]
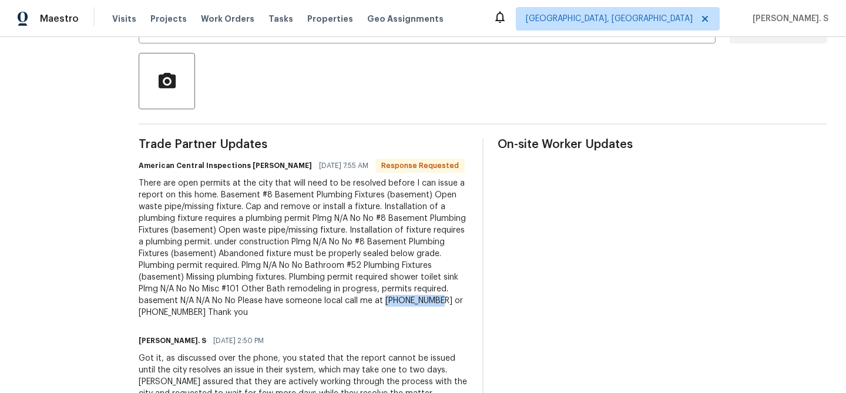
click at [365, 193] on div "There are open permits at the city that will need to be resolved before I can i…" at bounding box center [304, 247] width 330 height 141
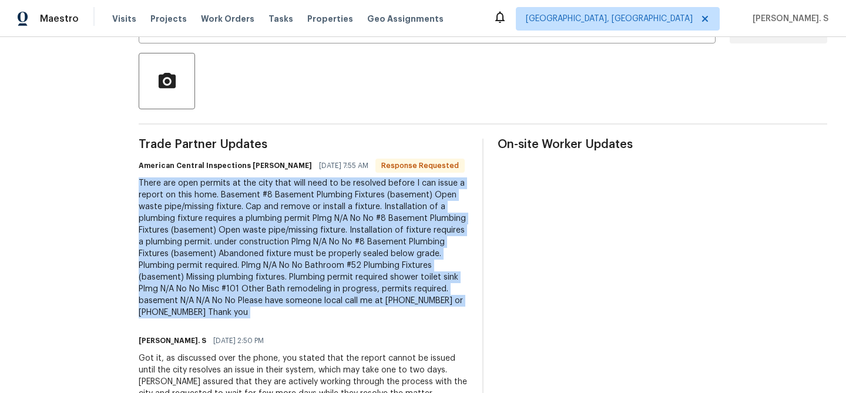
copy div "There are open permits at the city that will need to be resolved before I can i…"
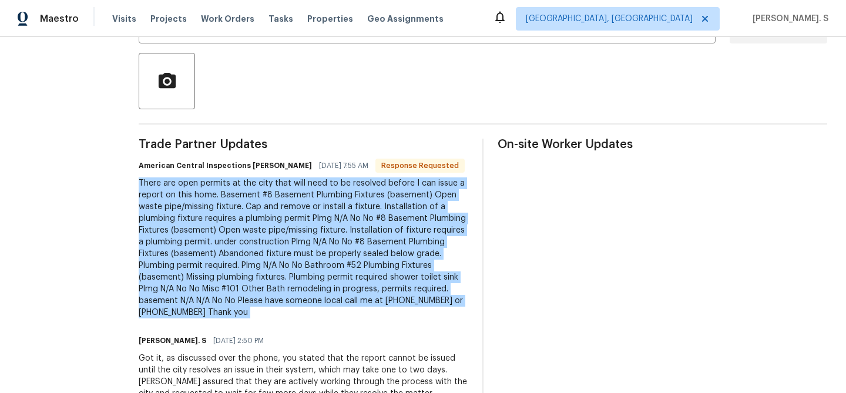
scroll to position [136, 0]
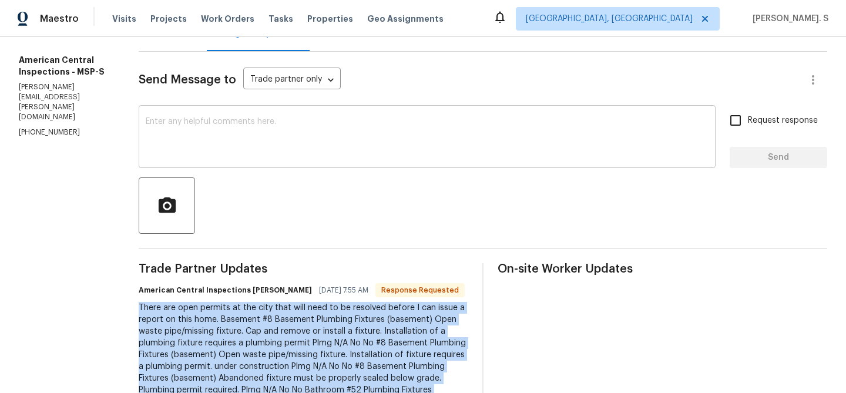
click at [255, 118] on textarea at bounding box center [427, 137] width 563 height 41
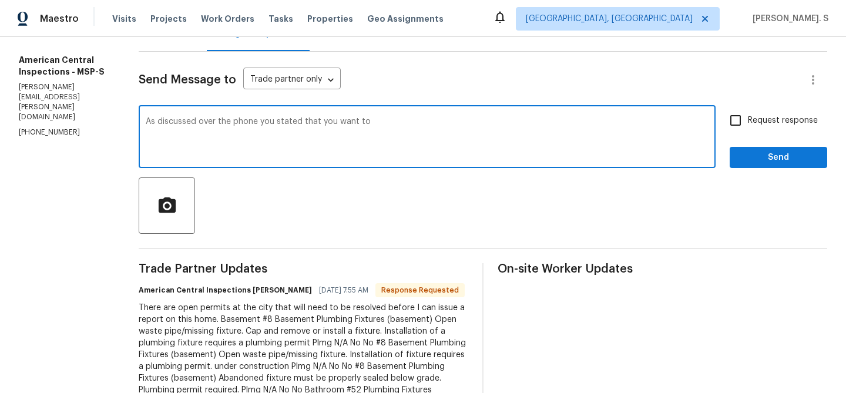
paste textarea "speak with a general contractor (GC) or someone they know for assistance with t…"
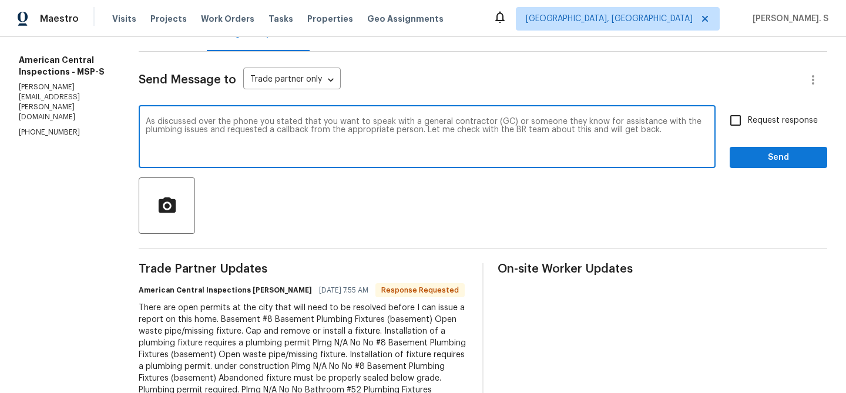
click at [514, 121] on textarea "As discussed over the phone you stated that you want to speak with a general co…" at bounding box center [427, 137] width 563 height 41
type textarea "As discussed over the phone you stated that you want to speak with a general co…"
click at [803, 126] on span "Request response" at bounding box center [783, 121] width 70 height 12
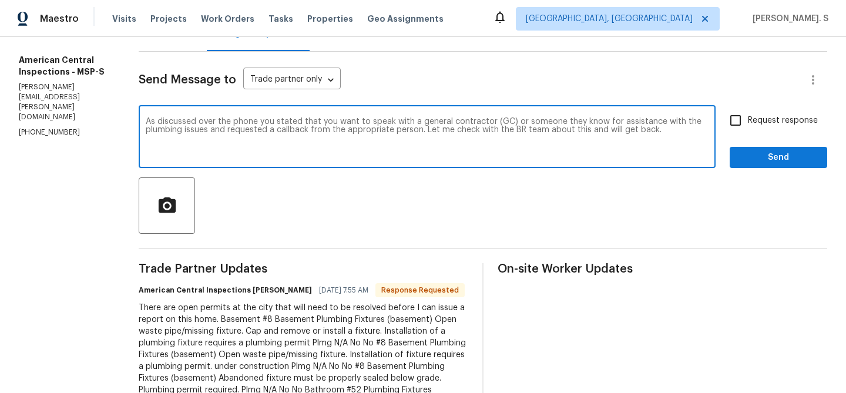
click at [748, 126] on input "Request response" at bounding box center [735, 120] width 25 height 25
checkbox input "true"
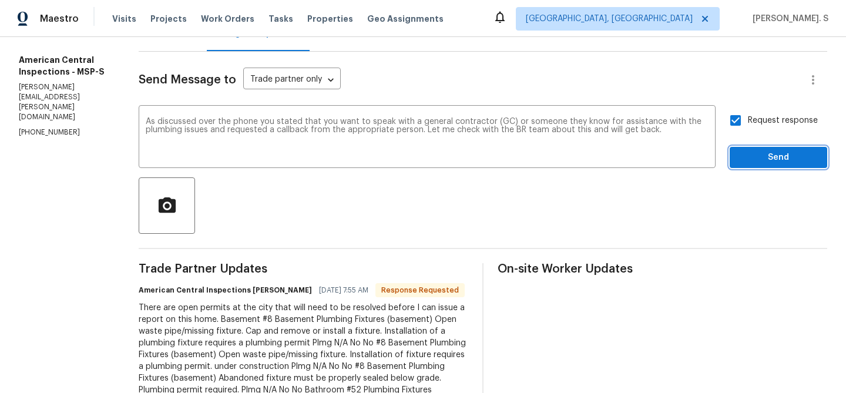
click at [796, 157] on span "Send" at bounding box center [778, 157] width 79 height 15
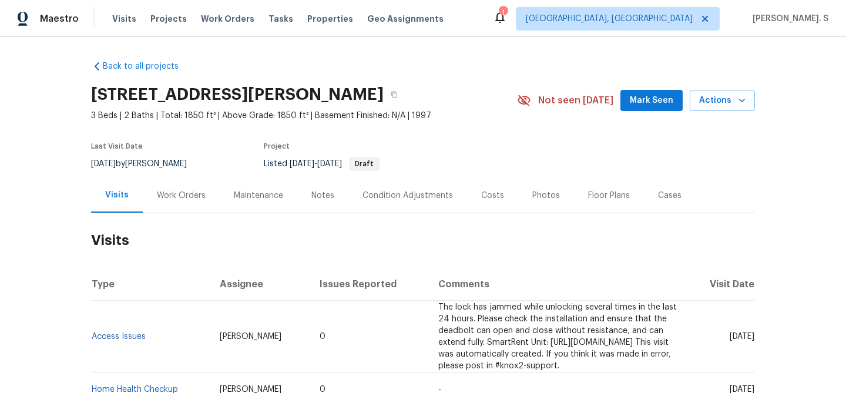
click at [213, 189] on div "Work Orders" at bounding box center [181, 195] width 77 height 35
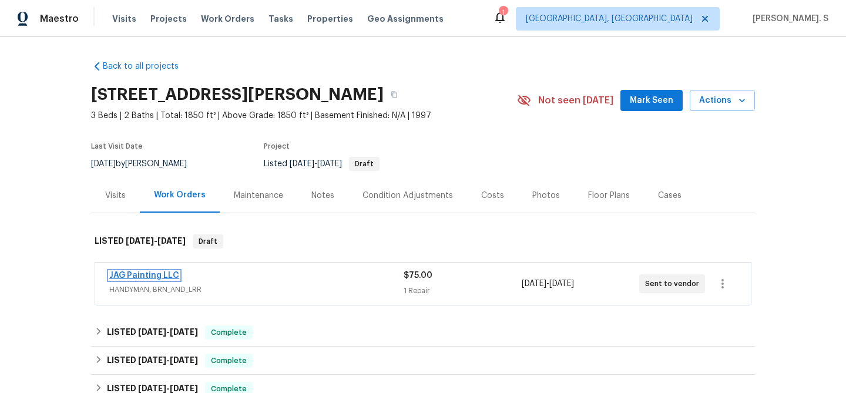
click at [166, 277] on link "JAG Painting LLC" at bounding box center [144, 275] width 70 height 8
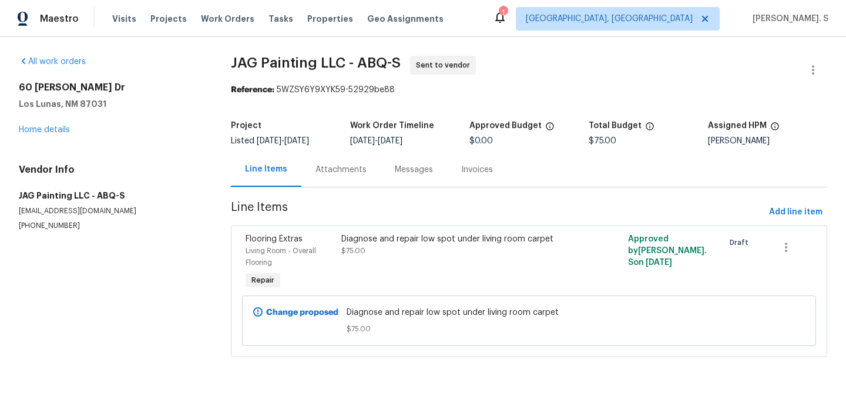
click at [381, 178] on div "Messages" at bounding box center [414, 169] width 66 height 35
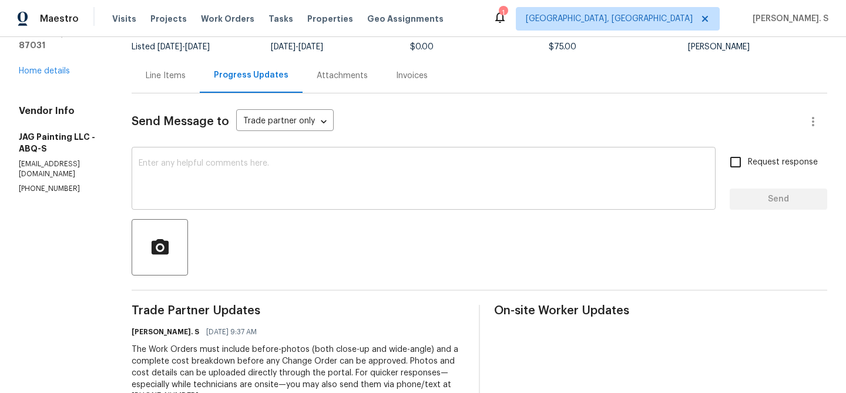
scroll to position [167, 0]
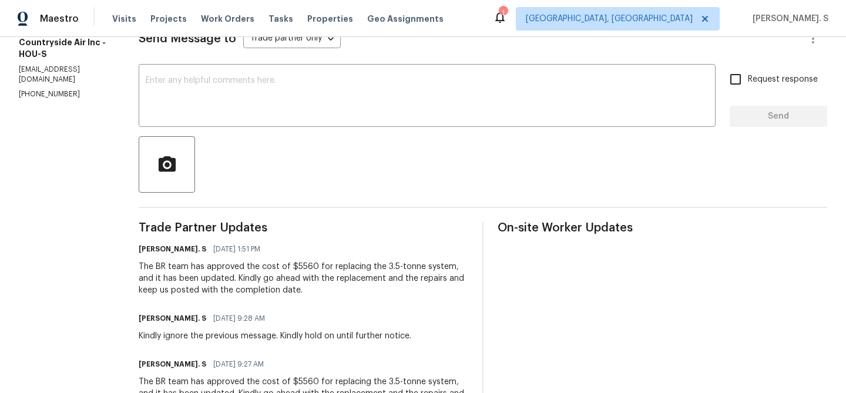
scroll to position [240, 0]
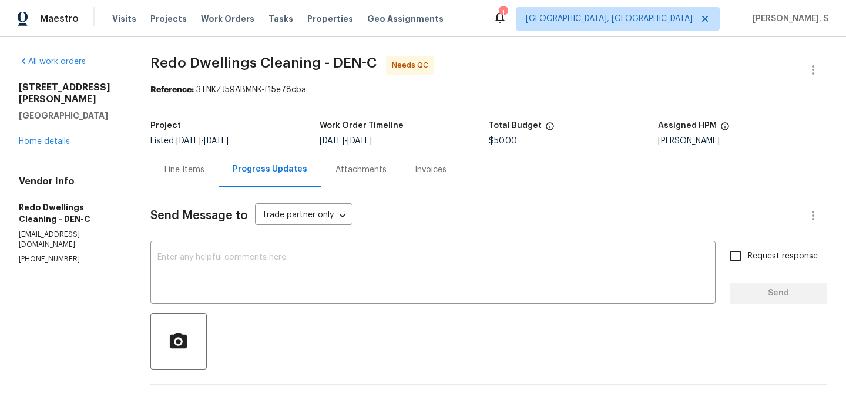
click at [171, 163] on div "Line Items" at bounding box center [184, 169] width 68 height 35
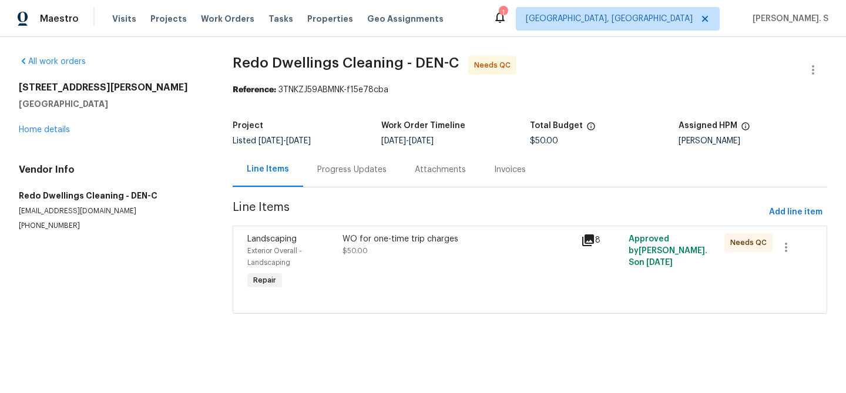
click at [350, 187] on section "Redo Dwellings Cleaning - DEN-C Needs QC Reference: 3TNKZJ59ABMNK-f15e78cba Pro…" at bounding box center [530, 192] width 594 height 272
click at [349, 177] on div "Progress Updates" at bounding box center [352, 169] width 98 height 35
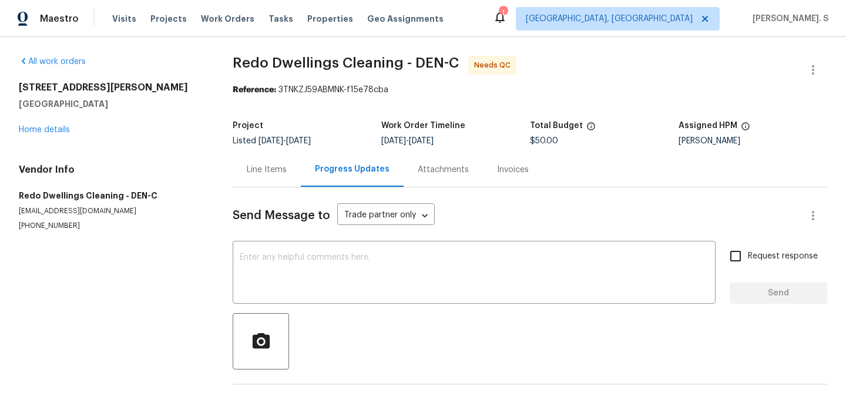
click at [337, 365] on div at bounding box center [530, 341] width 594 height 56
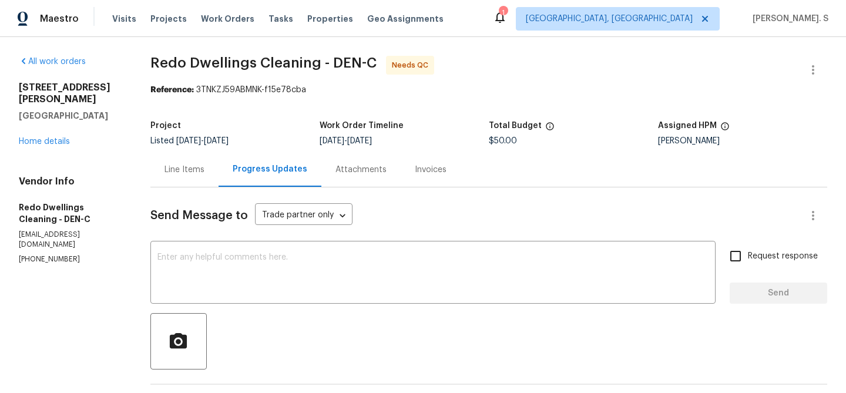
click at [341, 314] on div at bounding box center [488, 341] width 677 height 56
click at [340, 278] on textarea at bounding box center [432, 273] width 551 height 41
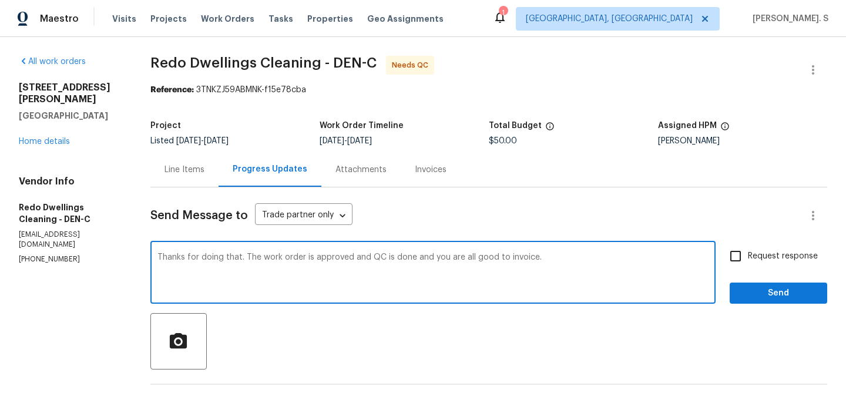
scroll to position [142, 0]
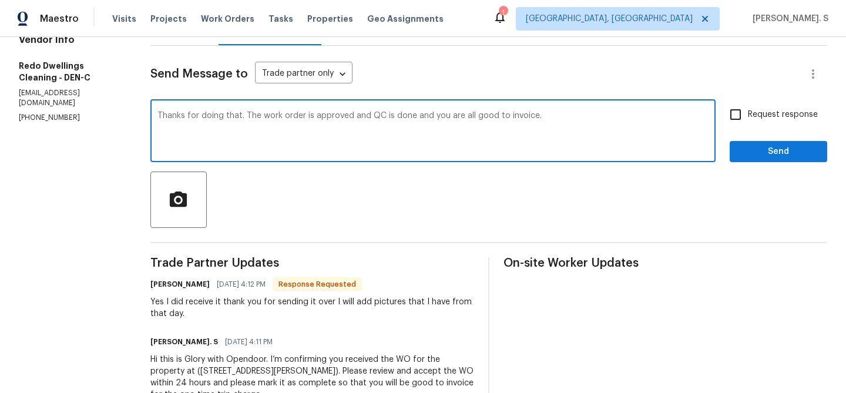
type textarea "Thanks for doing that. The work order is approved and QC is done and you are al…"
click at [230, 304] on div "Yes I did receive it thank you for sending it over I will add pictures that I h…" at bounding box center [312, 307] width 324 height 23
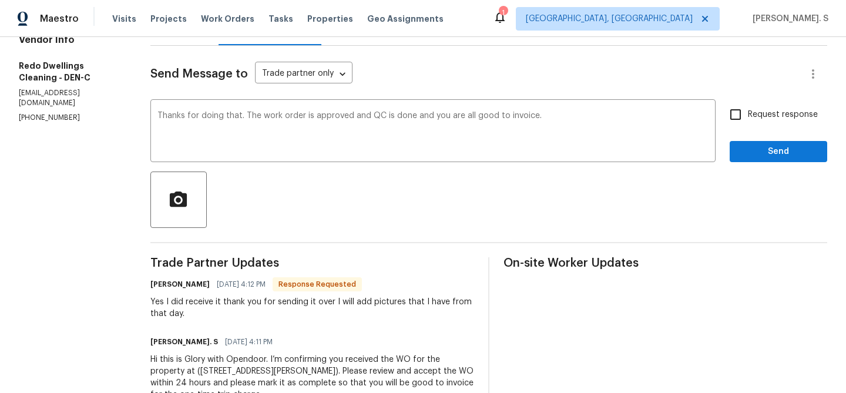
click at [230, 304] on div "Yes I did receive it thank you for sending it over I will add pictures that I h…" at bounding box center [312, 307] width 324 height 23
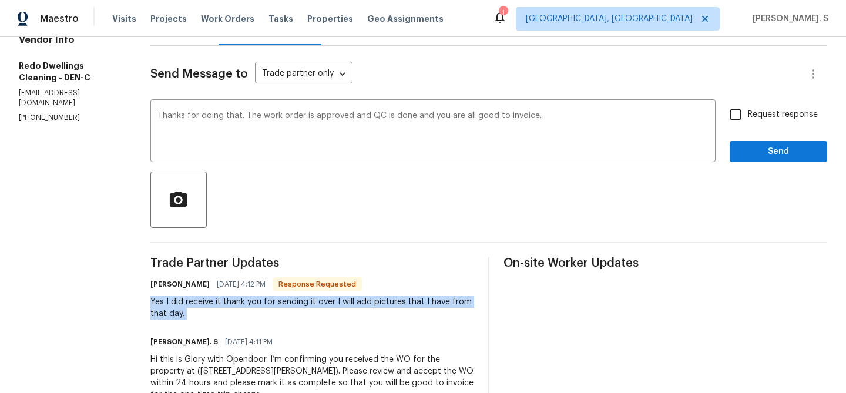
copy div "Yes I did receive it thank you for sending it over I will add pictures that I h…"
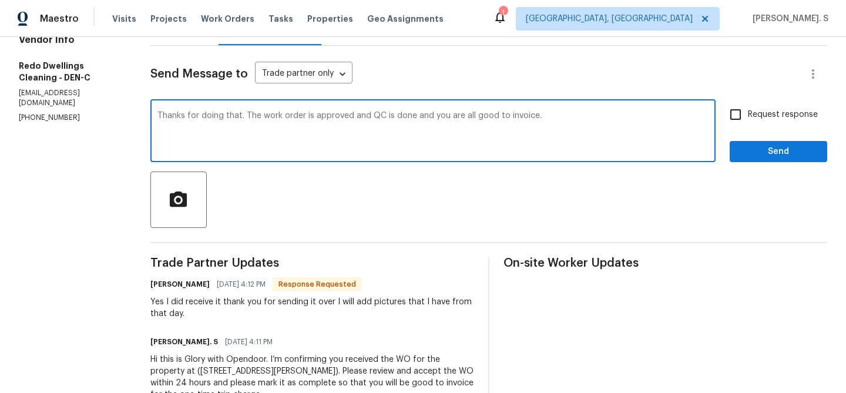
drag, startPoint x: 162, startPoint y: 115, endPoint x: 594, endPoint y: 117, distance: 431.7
click at [594, 117] on textarea "Thanks for doing that. The work order is approved and QC is done and you are al…" at bounding box center [432, 132] width 551 height 41
click at [776, 122] on label "Request response" at bounding box center [770, 114] width 95 height 25
click at [748, 122] on input "Request response" at bounding box center [735, 114] width 25 height 25
checkbox input "true"
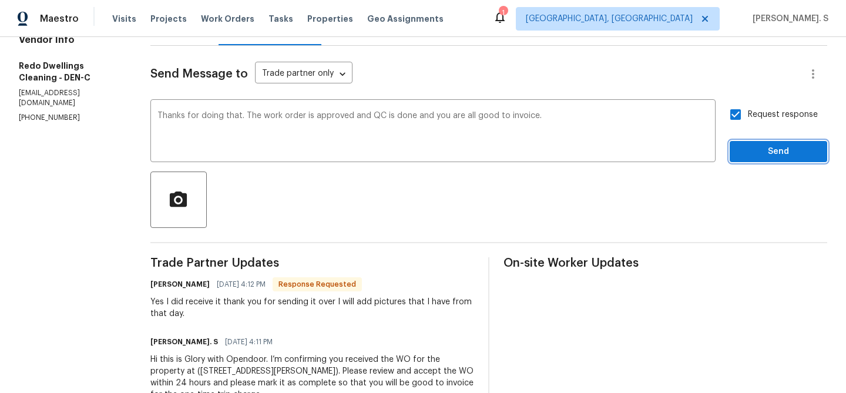
click at [758, 150] on span "Send" at bounding box center [778, 151] width 79 height 15
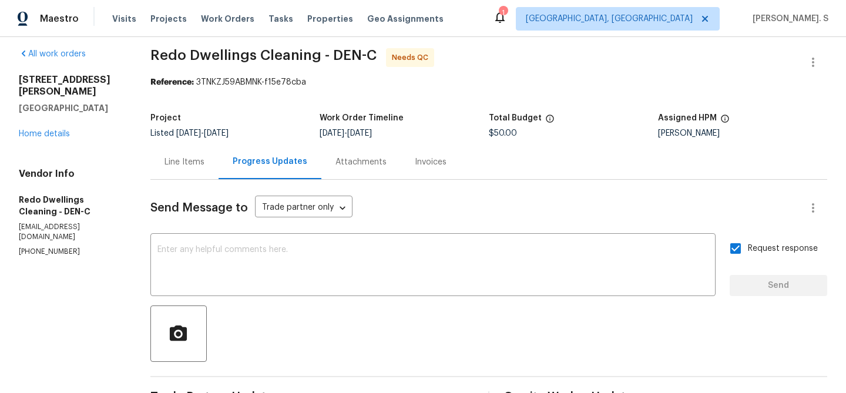
scroll to position [0, 0]
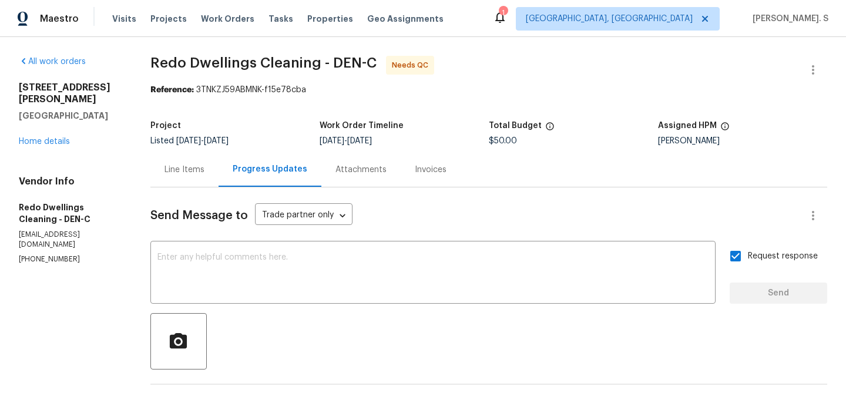
click at [826, 57] on div at bounding box center [813, 70] width 28 height 28
click at [822, 60] on button "button" at bounding box center [813, 70] width 28 height 28
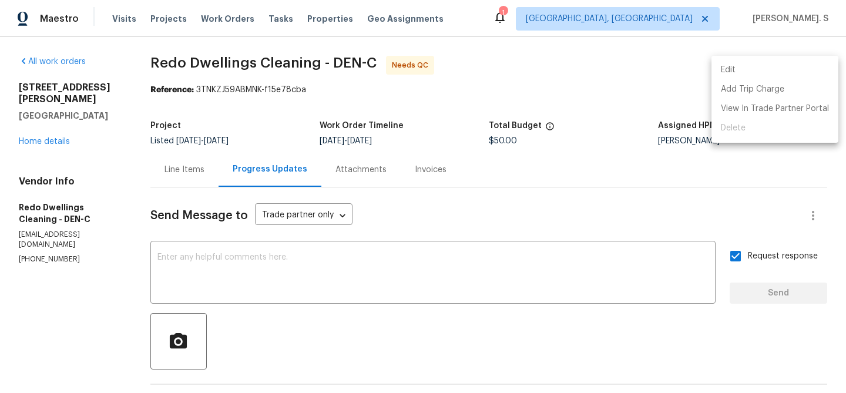
click at [769, 69] on li "Edit" at bounding box center [774, 69] width 127 height 19
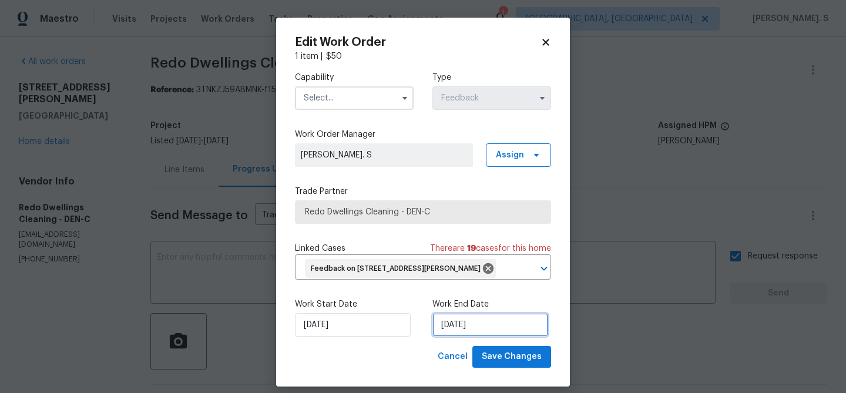
click at [456, 337] on input "10/2/2025" at bounding box center [490, 324] width 116 height 23
select select "9"
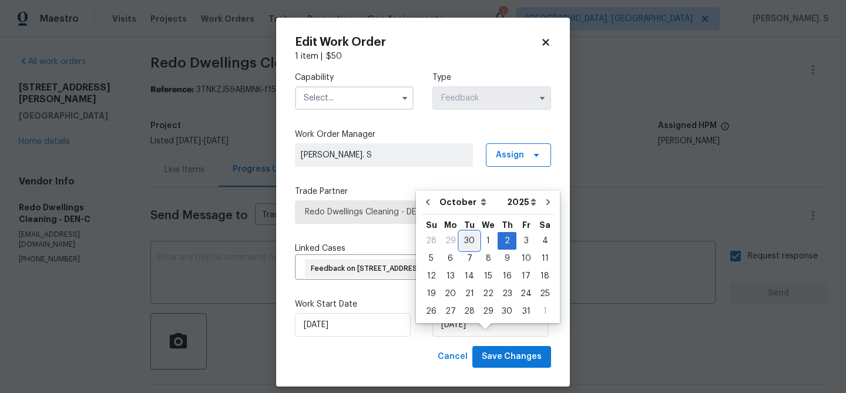
click at [474, 244] on div "30" at bounding box center [469, 241] width 19 height 16
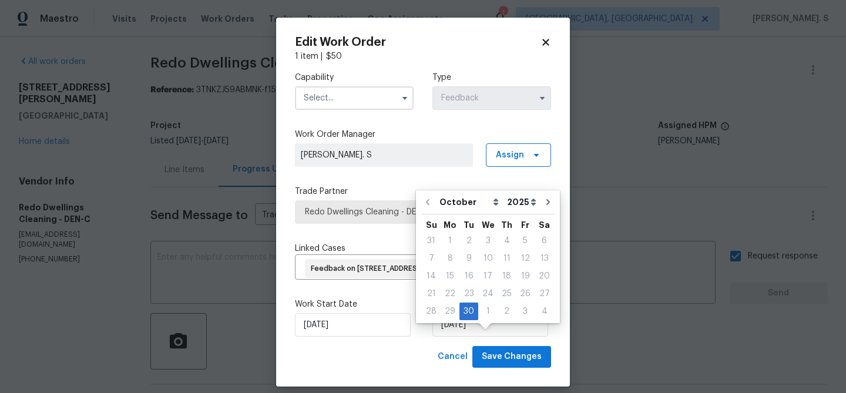
type input "[DATE]"
select select "8"
click at [340, 108] on input "text" at bounding box center [354, 97] width 119 height 23
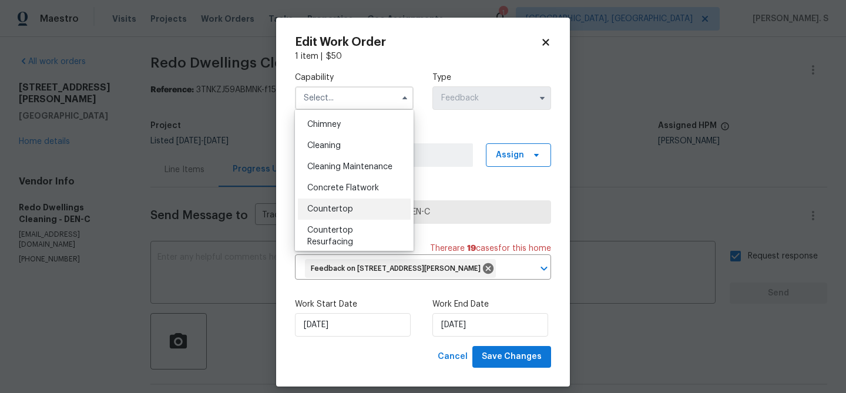
scroll to position [136, 0]
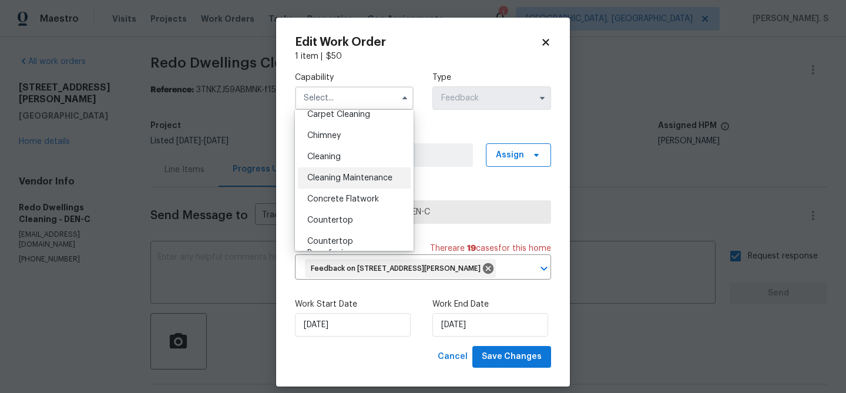
click at [341, 176] on span "Cleaning Maintenance" at bounding box center [349, 178] width 85 height 8
type input "Cleaning Maintenance"
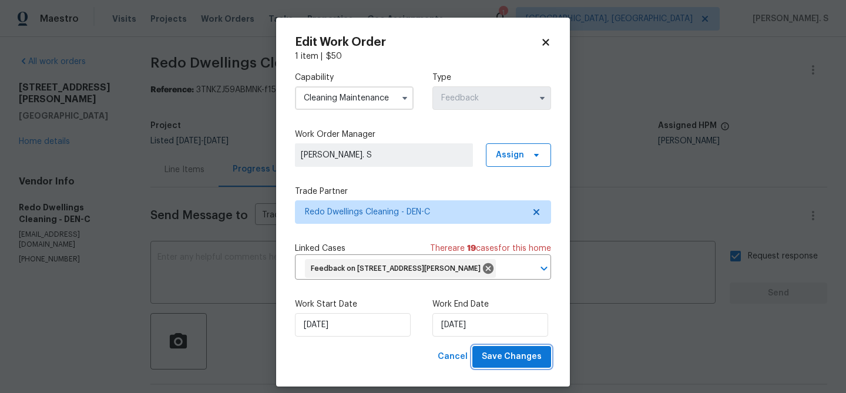
click at [515, 364] on span "Save Changes" at bounding box center [512, 356] width 60 height 15
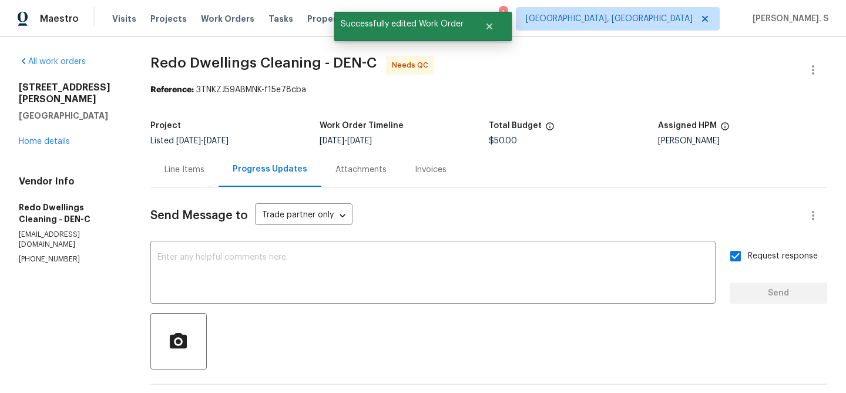
click at [179, 158] on div "Line Items" at bounding box center [184, 169] width 68 height 35
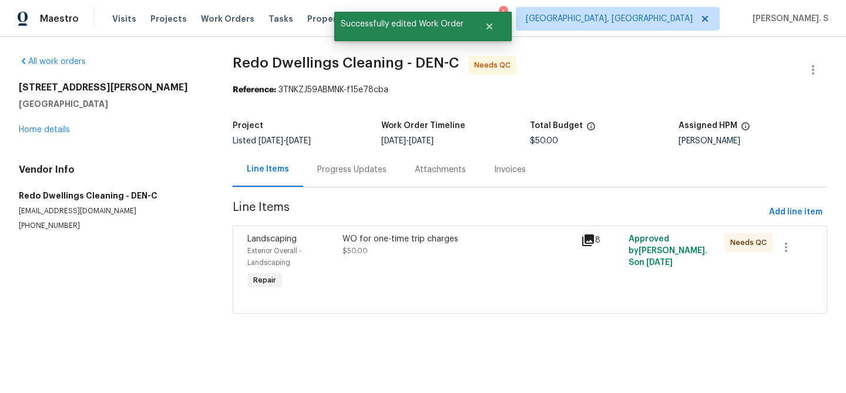
click at [500, 287] on div "WO for one-time trip charges $50.00" at bounding box center [458, 263] width 238 height 66
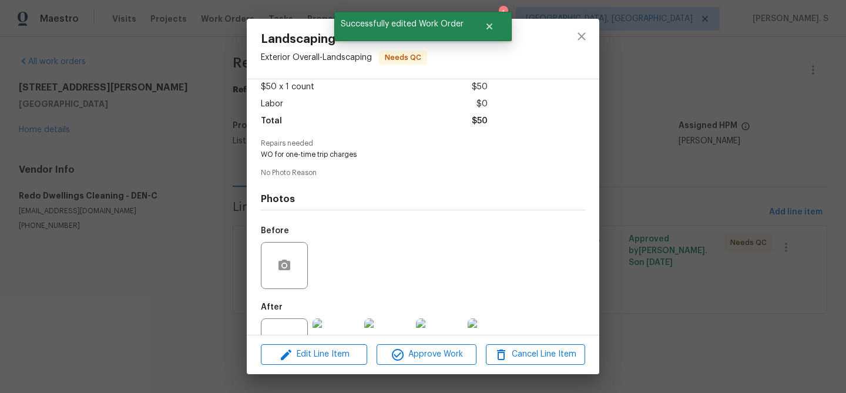
scroll to position [108, 0]
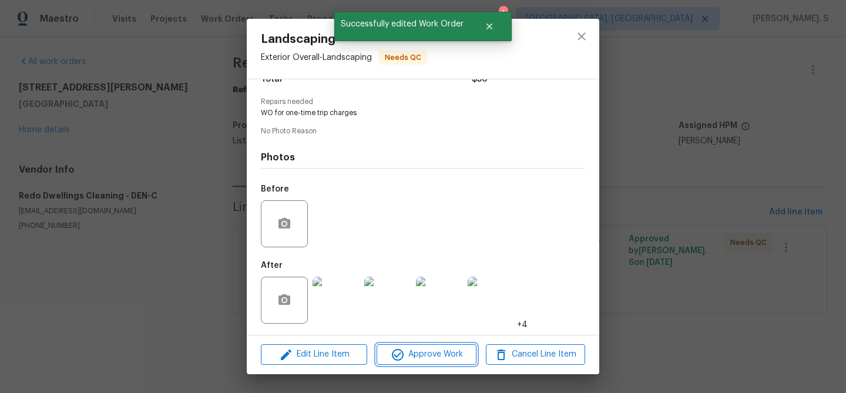
click at [455, 349] on span "Approve Work" at bounding box center [426, 354] width 92 height 15
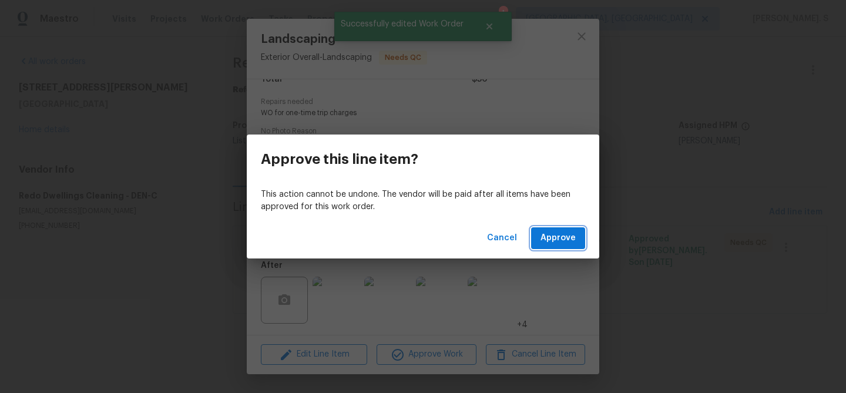
click at [563, 229] on button "Approve" at bounding box center [558, 238] width 54 height 22
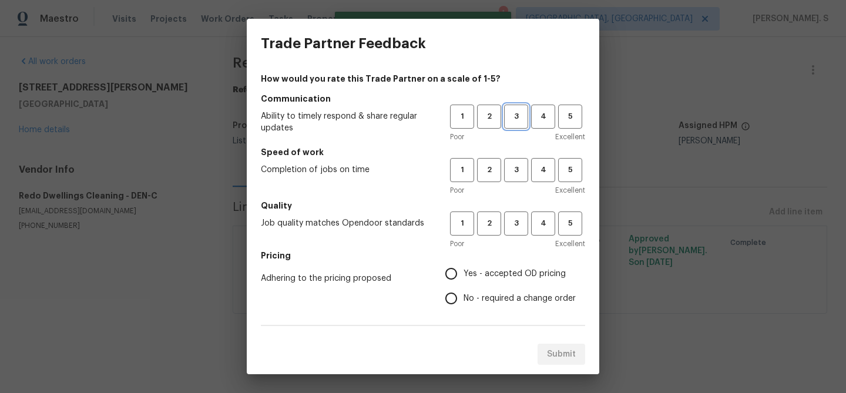
click at [508, 123] on button "3" at bounding box center [516, 117] width 24 height 24
click at [514, 170] on span "3" at bounding box center [516, 170] width 22 height 14
click at [517, 224] on span "3" at bounding box center [516, 224] width 22 height 14
click at [498, 306] on label "No - required a change order" at bounding box center [507, 298] width 137 height 25
click at [463, 306] on input "No - required a change order" at bounding box center [451, 298] width 25 height 25
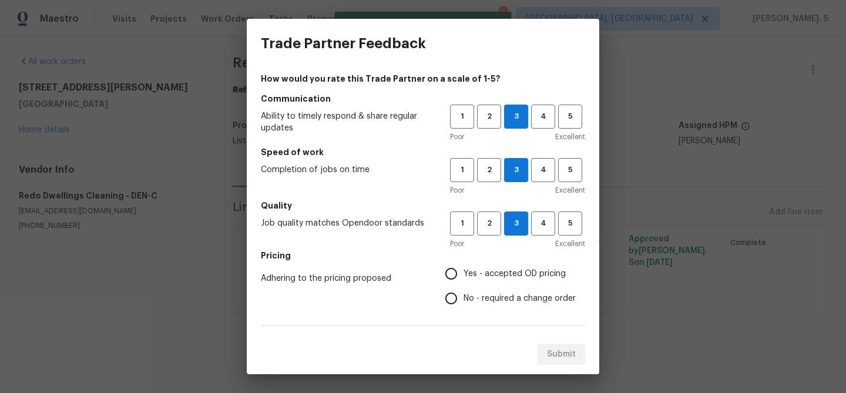
radio input "true"
click at [493, 271] on span "Yes - accepted OD pricing" at bounding box center [514, 274] width 102 height 12
click at [463, 271] on input "Yes - accepted OD pricing" at bounding box center [451, 273] width 25 height 25
radio input "true"
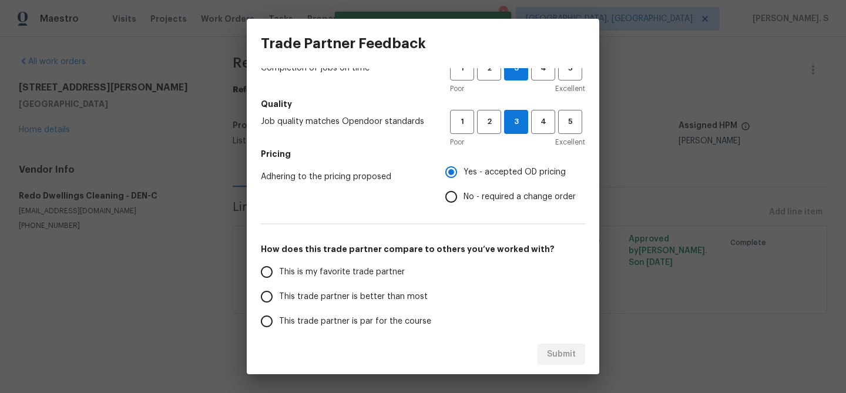
click at [391, 296] on span "This trade partner is better than most" at bounding box center [353, 297] width 149 height 12
click at [279, 296] on input "This trade partner is better than most" at bounding box center [266, 296] width 25 height 25
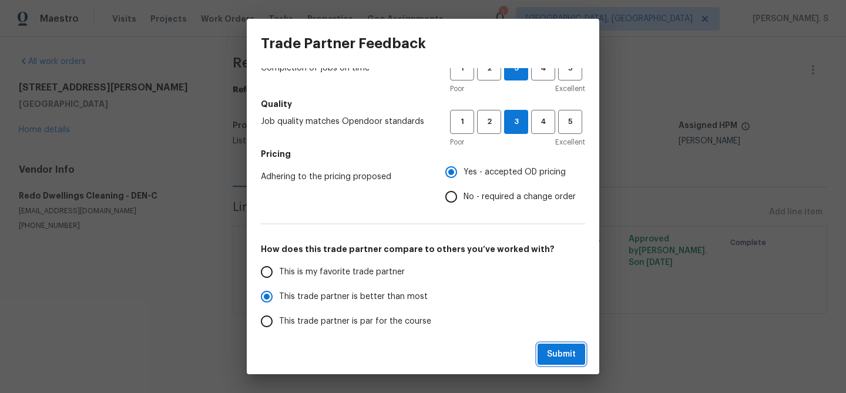
click at [559, 351] on span "Submit" at bounding box center [561, 354] width 29 height 15
radio input "true"
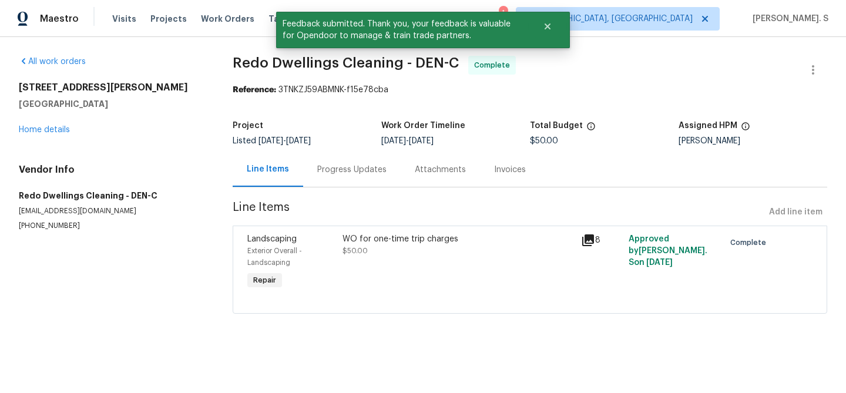
click at [50, 135] on div "2900 S Downing St Englewood, CO 80113 Home details" at bounding box center [112, 109] width 186 height 54
click at [55, 133] on link "Home details" at bounding box center [44, 130] width 51 height 8
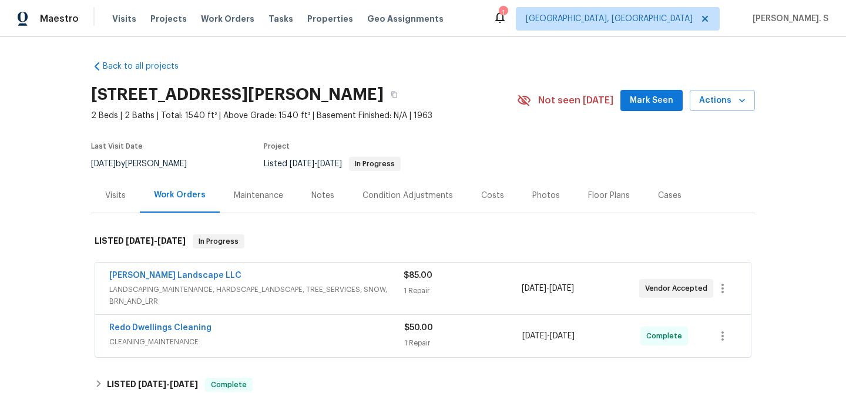
scroll to position [15, 0]
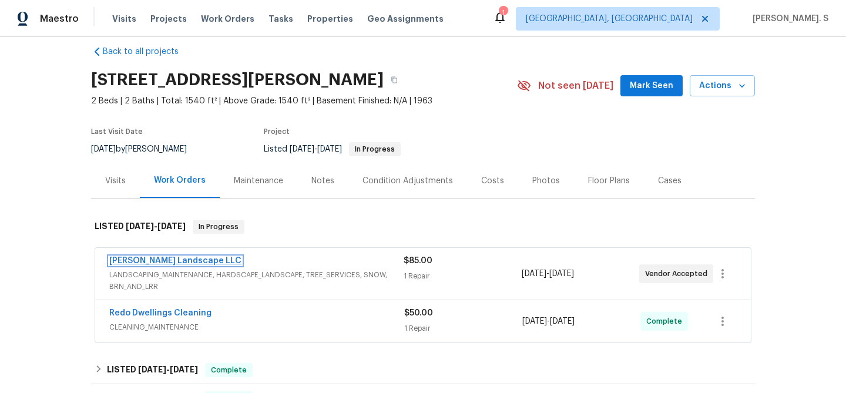
click at [162, 257] on link "[PERSON_NAME] Landscape LLC" at bounding box center [175, 261] width 132 height 8
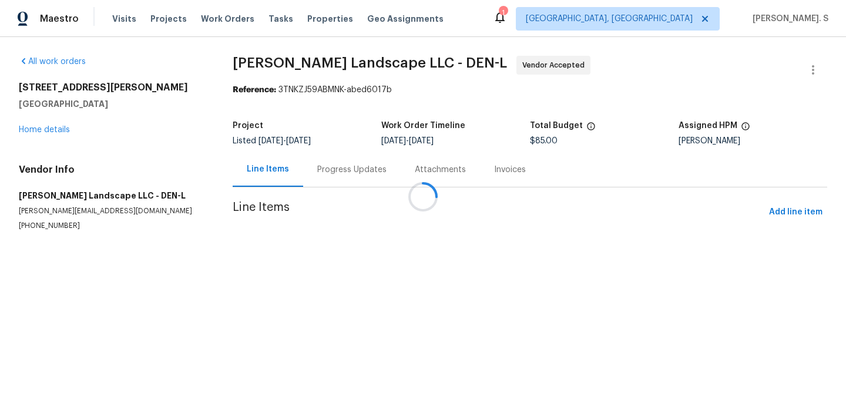
click at [401, 180] on div "Attachments" at bounding box center [440, 169] width 79 height 35
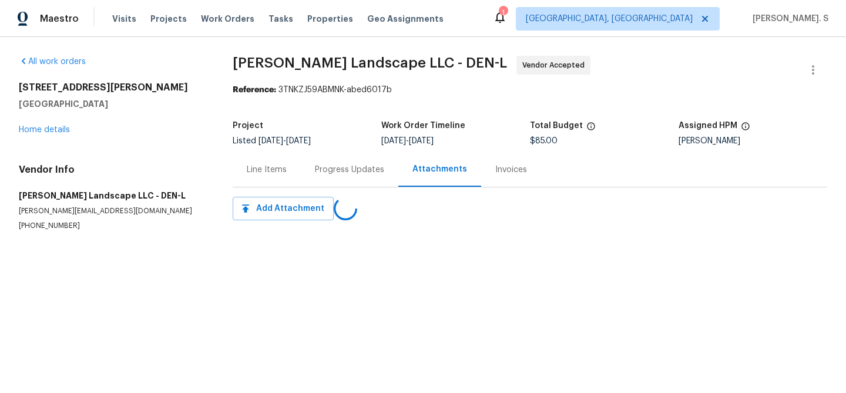
click at [310, 180] on div "Progress Updates" at bounding box center [350, 169] width 98 height 35
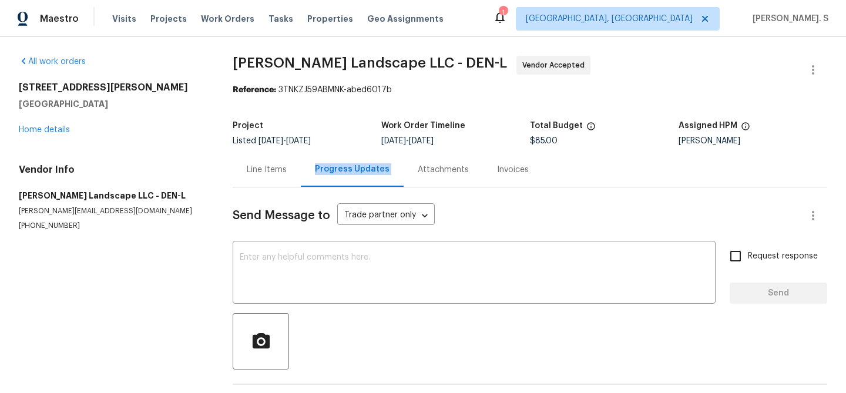
scroll to position [43, 0]
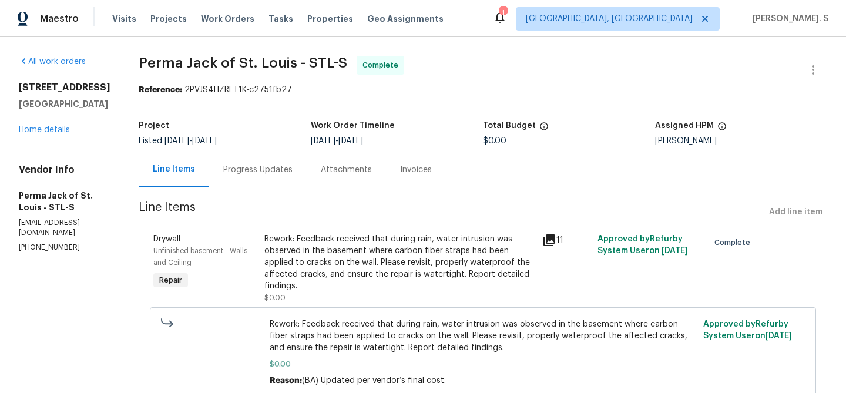
click at [270, 187] on div "Progress Updates" at bounding box center [258, 169] width 98 height 35
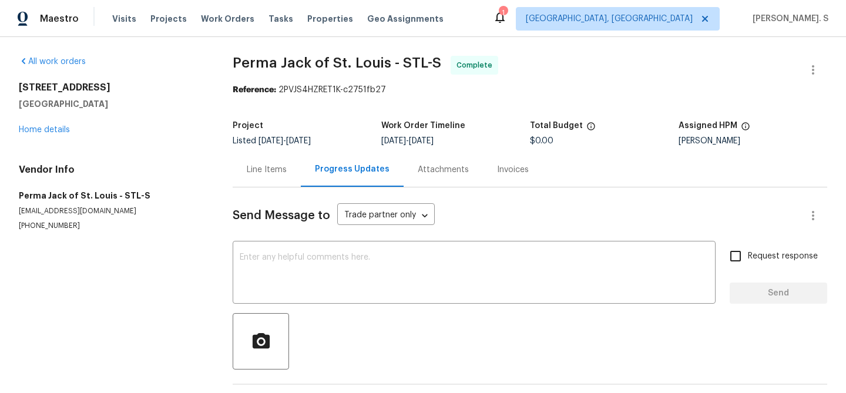
click at [271, 168] on div "Line Items" at bounding box center [267, 170] width 40 height 12
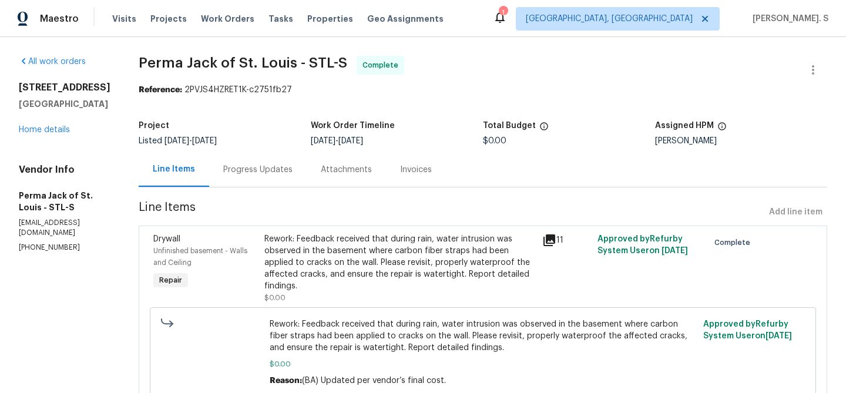
scroll to position [38, 0]
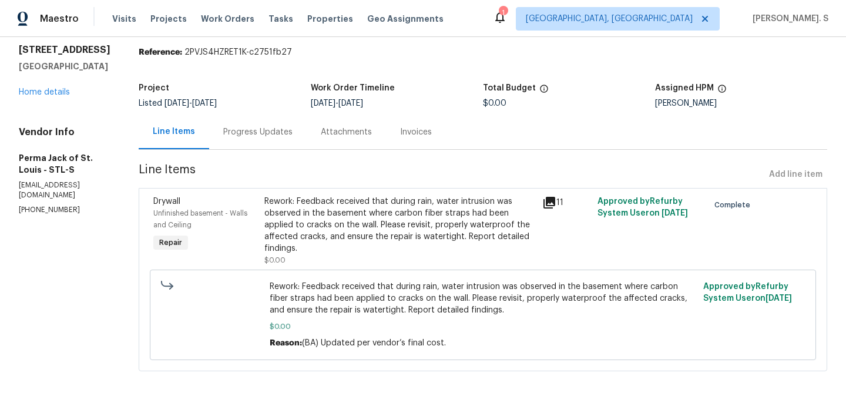
click at [239, 115] on div "Progress Updates" at bounding box center [258, 132] width 98 height 35
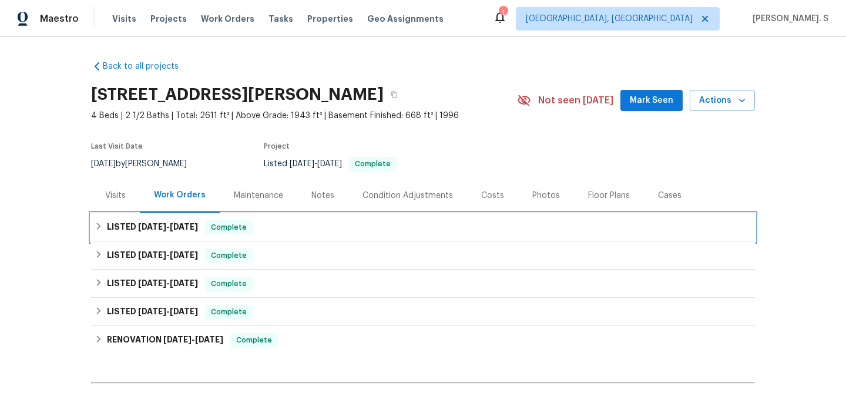
click at [466, 224] on div "LISTED [DATE] - [DATE] Complete" at bounding box center [423, 227] width 657 height 14
